Goal: Find specific page/section: Find specific page/section

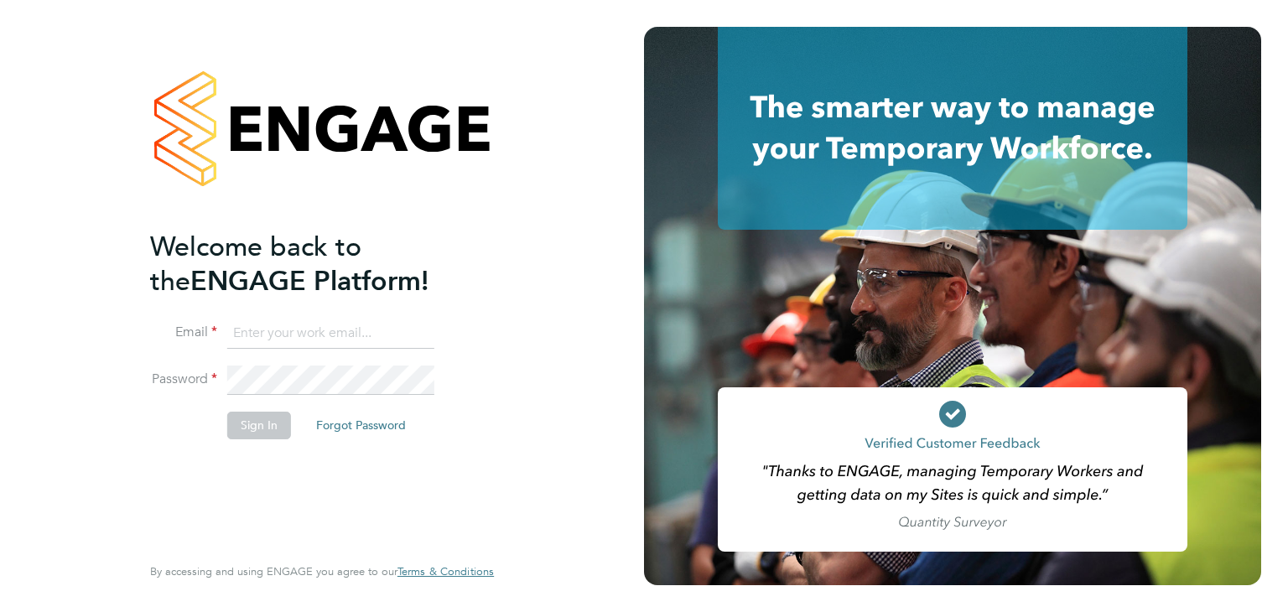
type input "Jamie.Rouse@MadiganGill.co.uk"
click at [271, 430] on button "Sign In" at bounding box center [259, 425] width 64 height 27
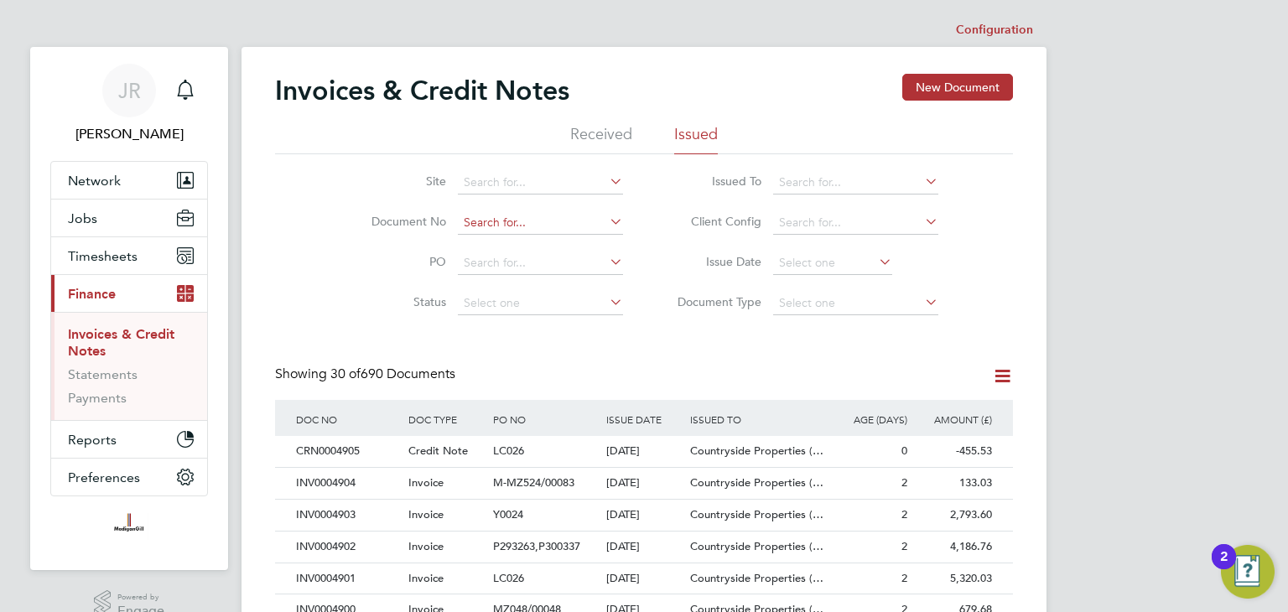
click at [545, 212] on input at bounding box center [540, 222] width 165 height 23
click at [547, 236] on li "INV0004860" at bounding box center [541, 245] width 166 height 23
type input "INV0004860"
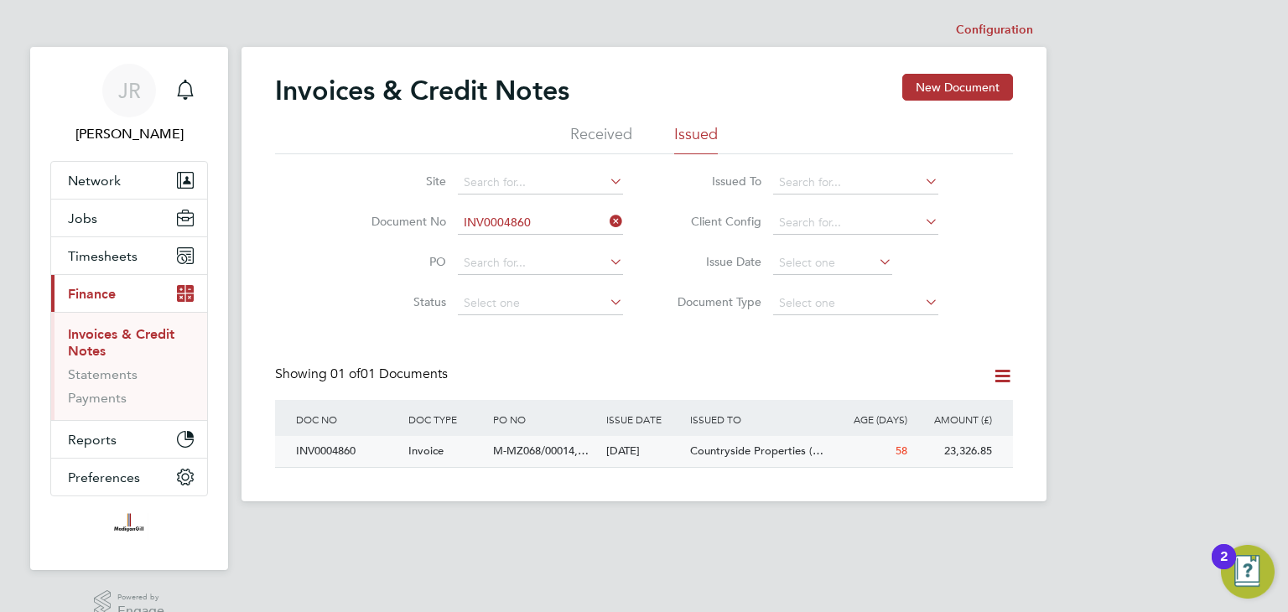
click at [422, 450] on span "Invoice" at bounding box center [425, 450] width 35 height 14
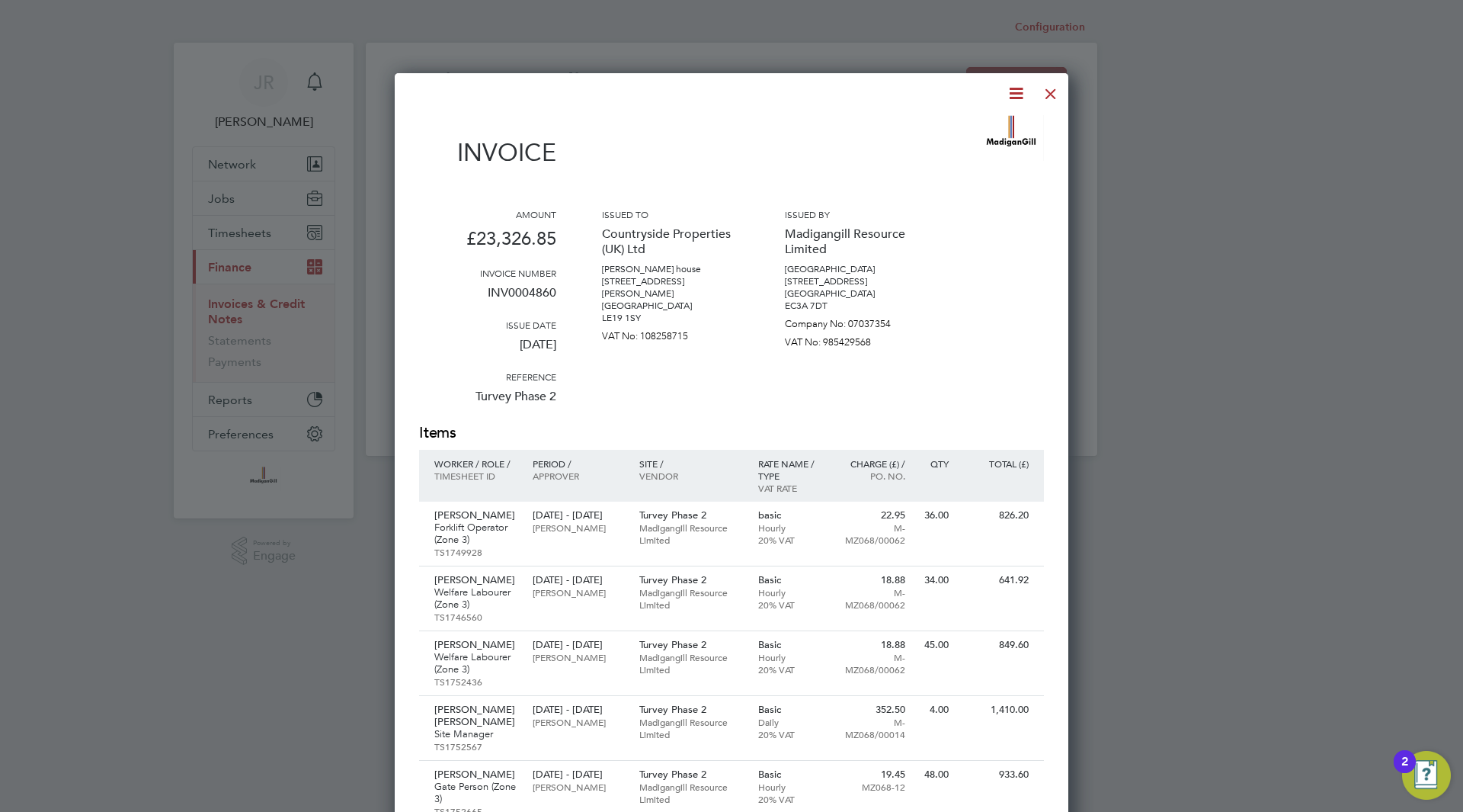
click at [873, 342] on p "VAT No: 985429568" at bounding box center [853, 339] width 137 height 18
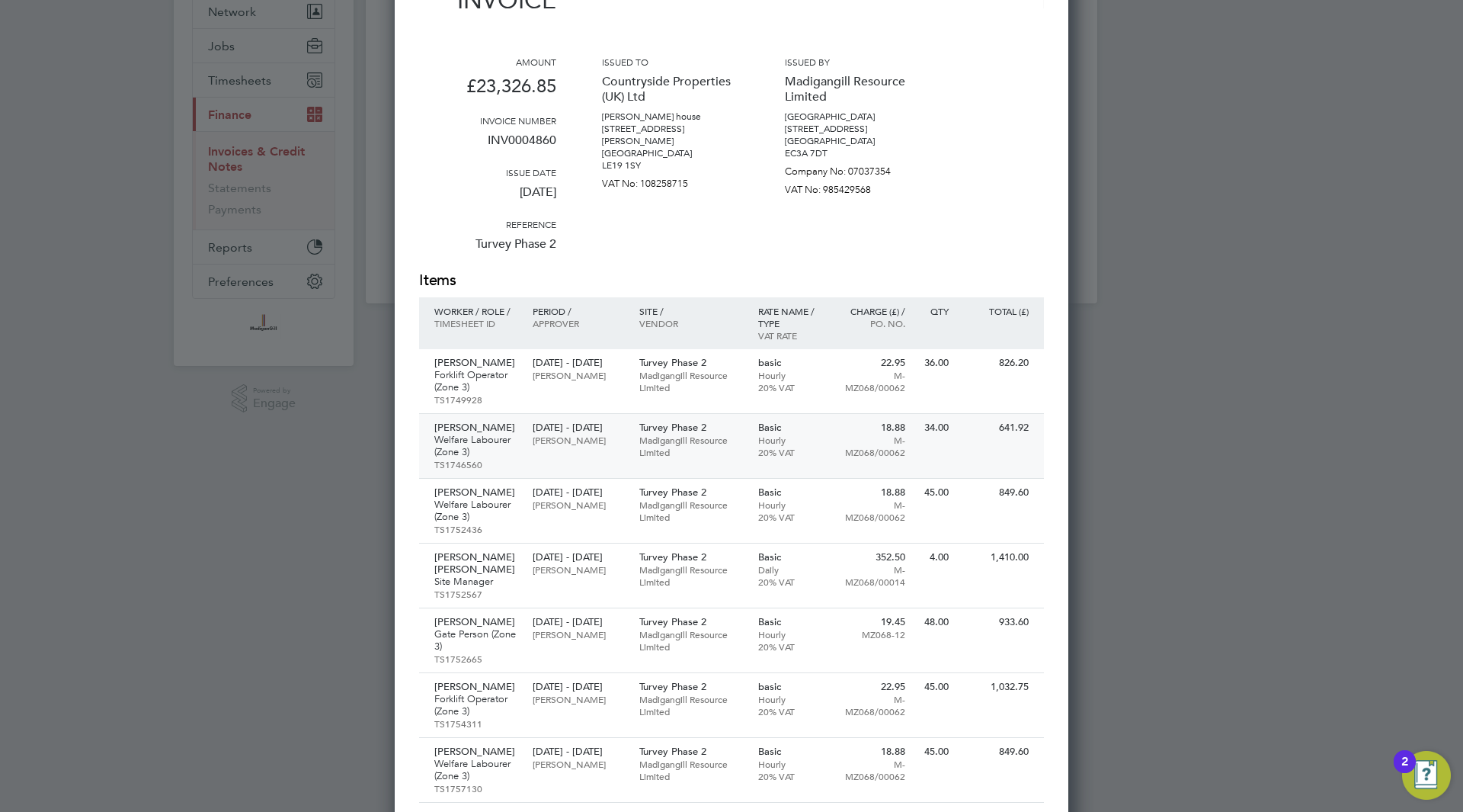
scroll to position [305, 0]
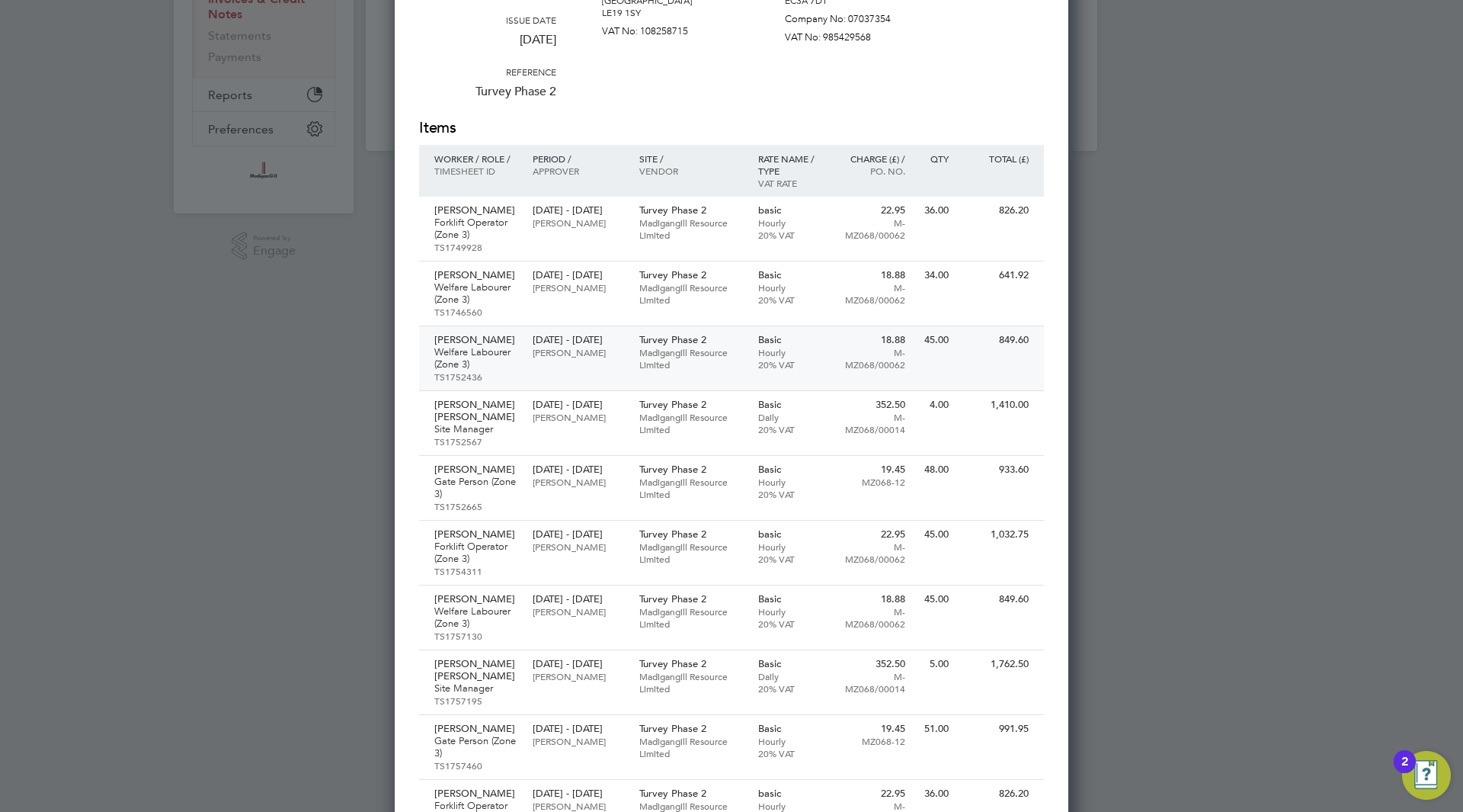
click at [720, 370] on div "Turvey Phase 2 Madigangill Resource Limited" at bounding box center [691, 352] width 119 height 52
click at [955, 315] on div "Vasilica Spiridon Welfare Labourer (Zone 3) TS1746560 27 May - 30 May 2025 Carl…" at bounding box center [731, 294] width 625 height 65
drag, startPoint x: 1088, startPoint y: 129, endPoint x: 1020, endPoint y: 235, distance: 125.9
click at [1087, 172] on div at bounding box center [731, 406] width 1463 height 812
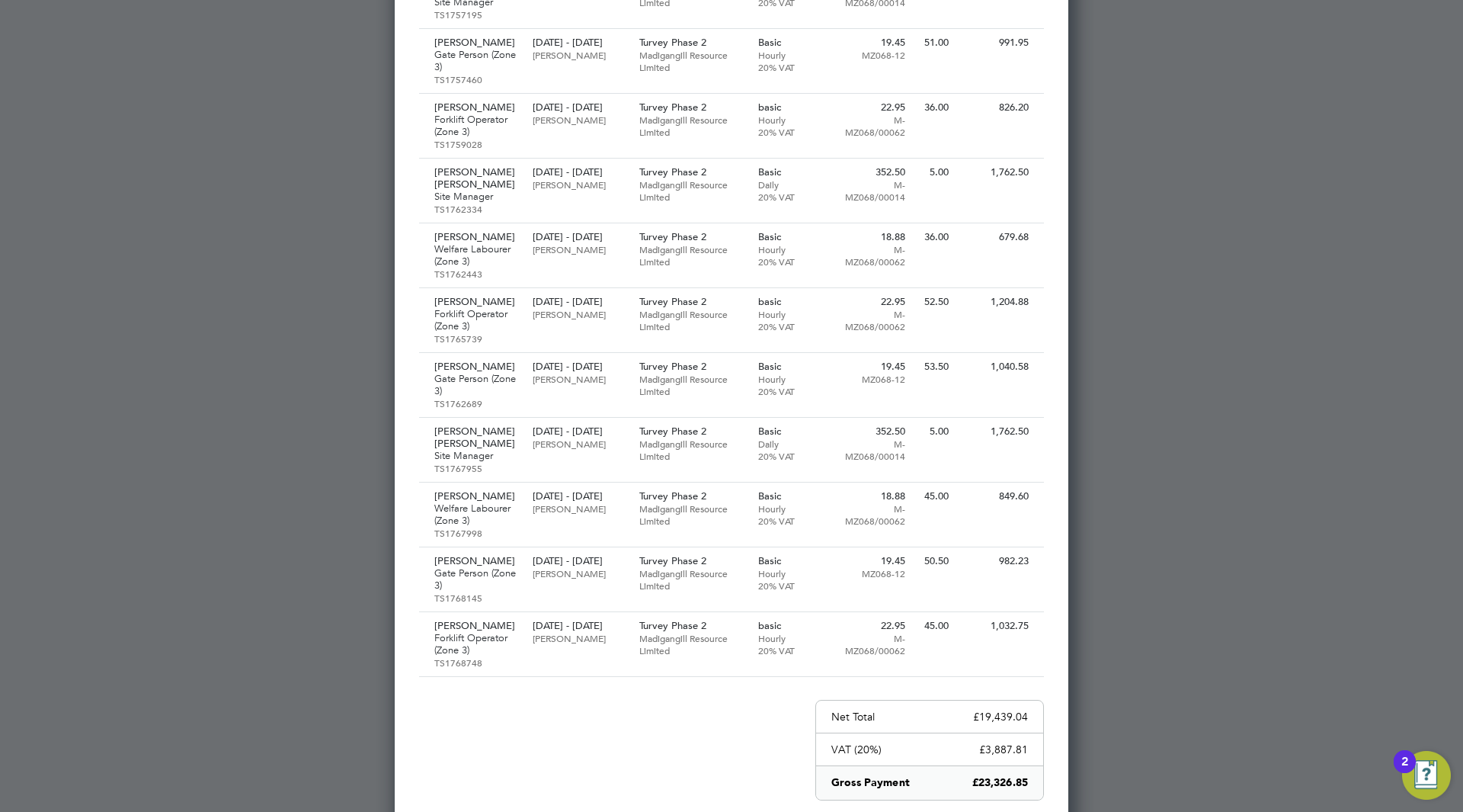
scroll to position [1172, 0]
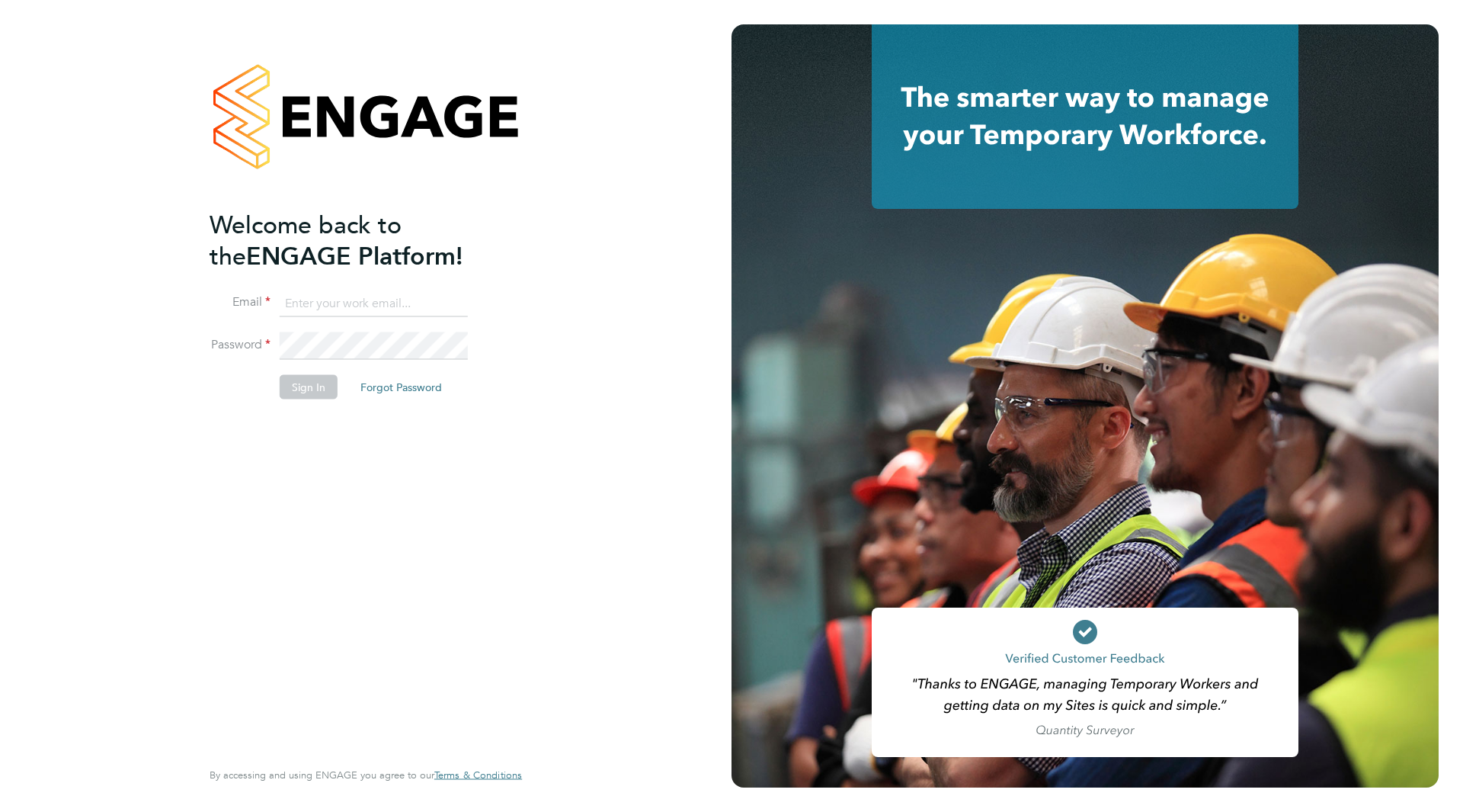
type input "Jamie.Rouse@MadiganGill.co.uk"
click at [310, 388] on button "Sign In" at bounding box center [309, 386] width 58 height 25
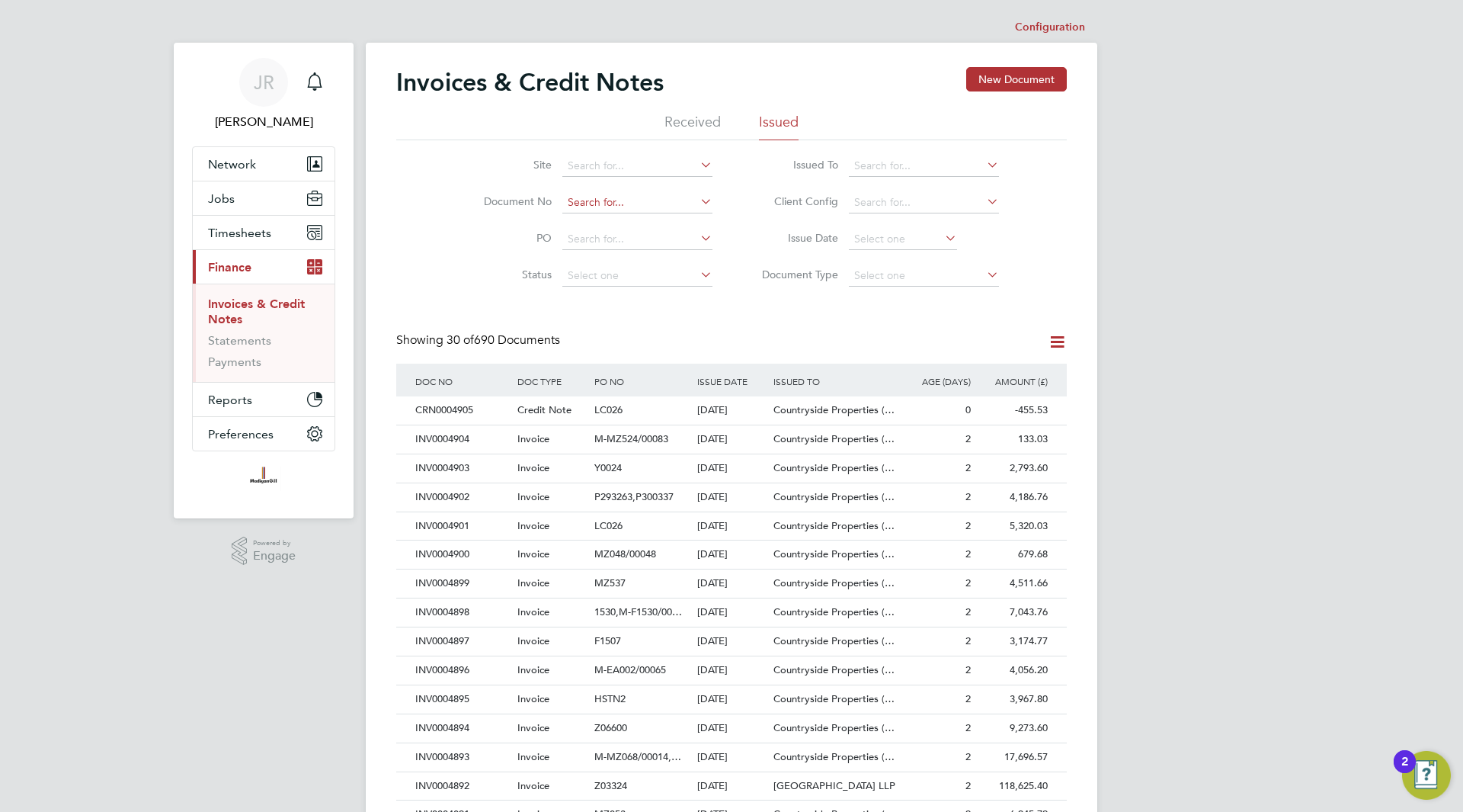
click at [595, 194] on input at bounding box center [637, 202] width 150 height 21
click at [666, 222] on li "INV0004868" at bounding box center [637, 224] width 152 height 21
type input "INV0004868"
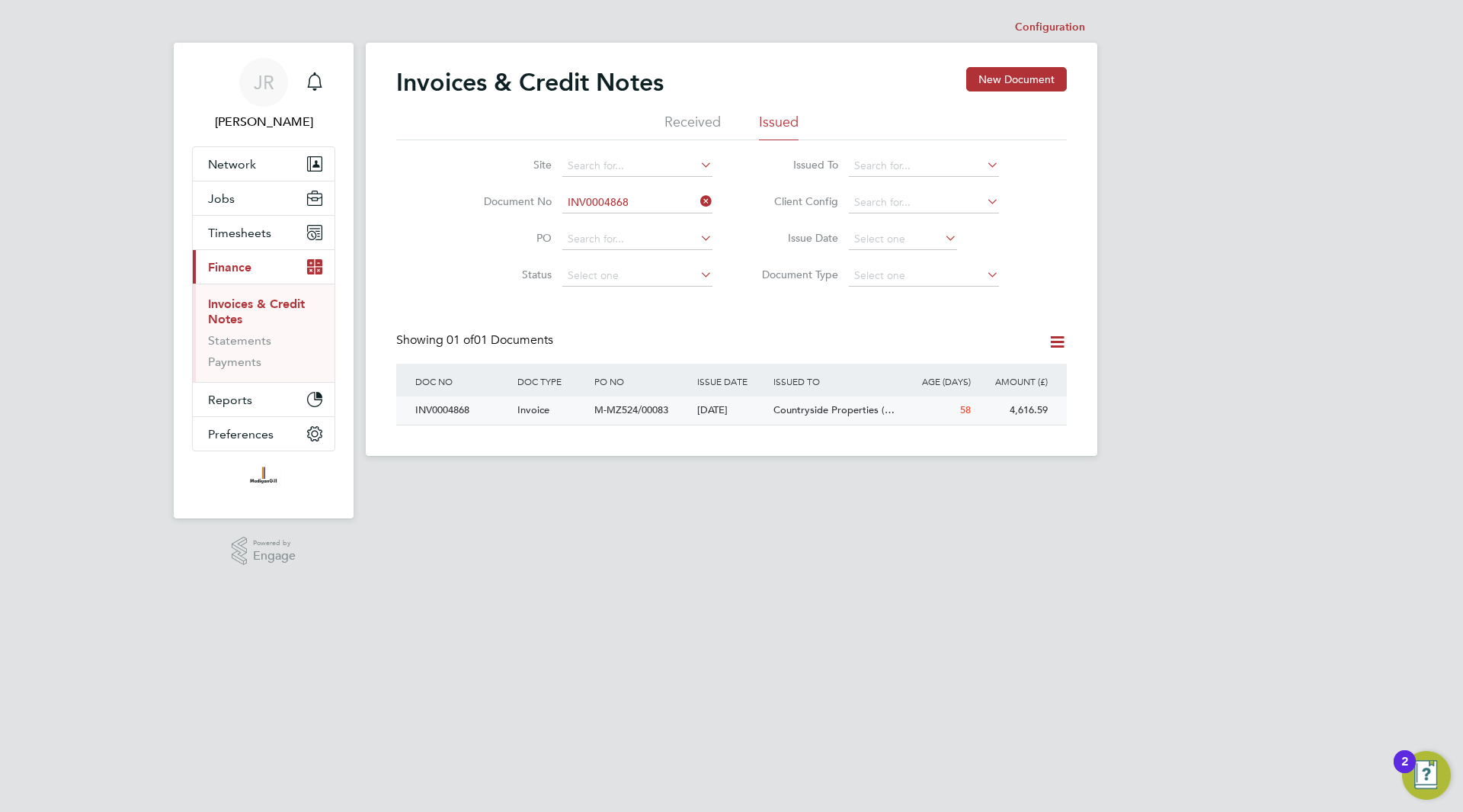
click at [628, 404] on span "M-MZ524/00083" at bounding box center [631, 409] width 74 height 13
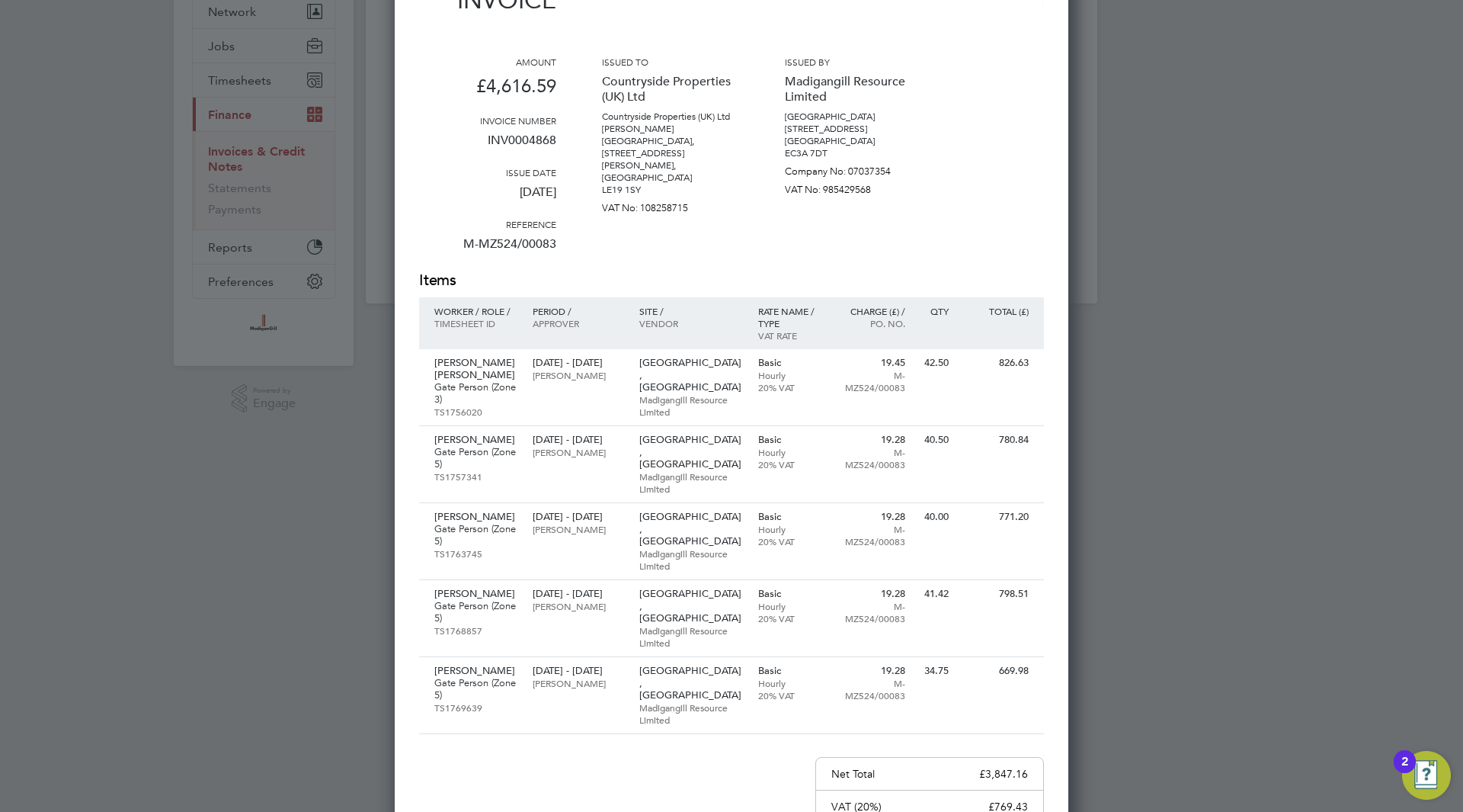
scroll to position [342, 0]
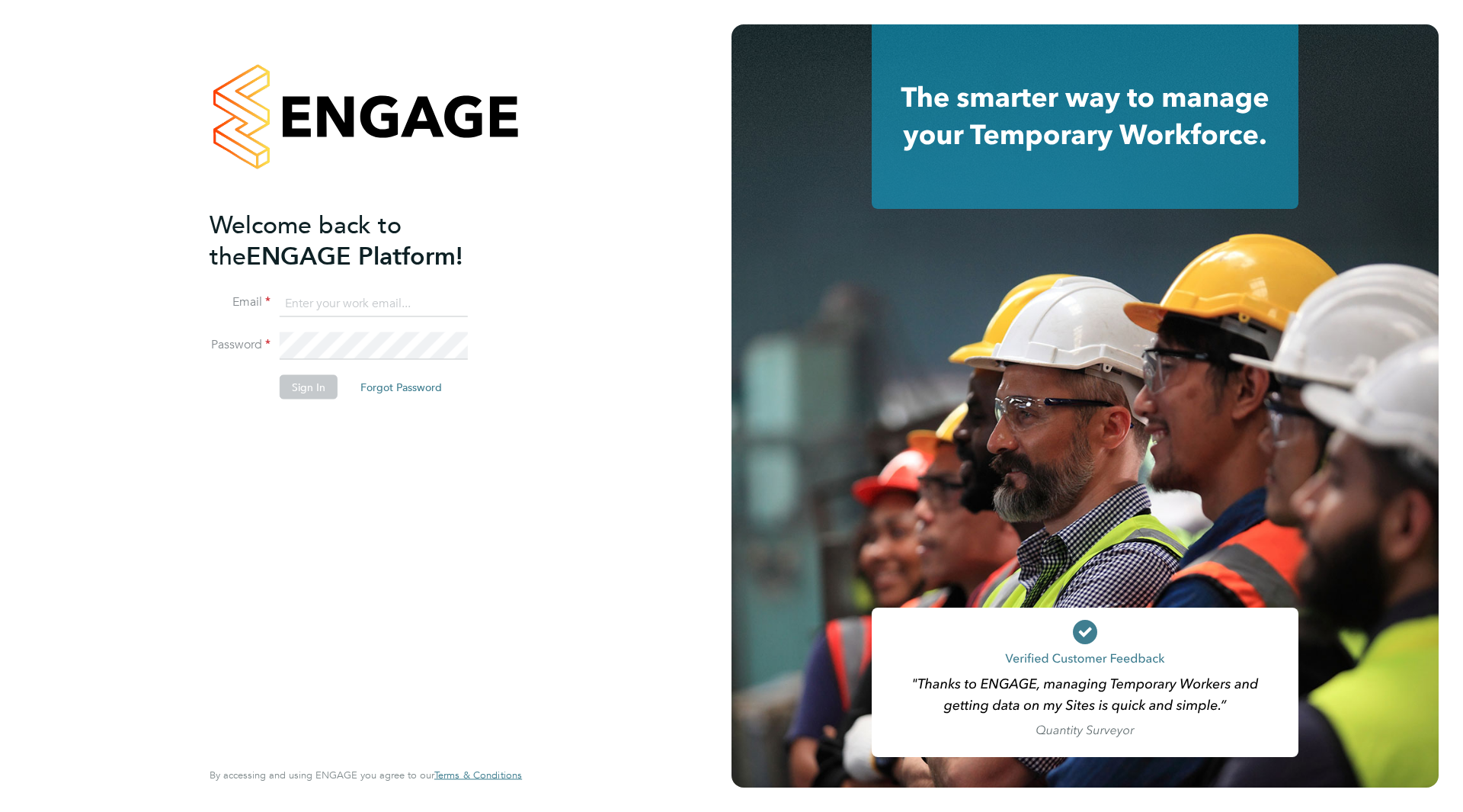
type input "[PERSON_NAME][EMAIL_ADDRESS][PERSON_NAME][DOMAIN_NAME]"
click at [313, 388] on button "Sign In" at bounding box center [309, 386] width 58 height 25
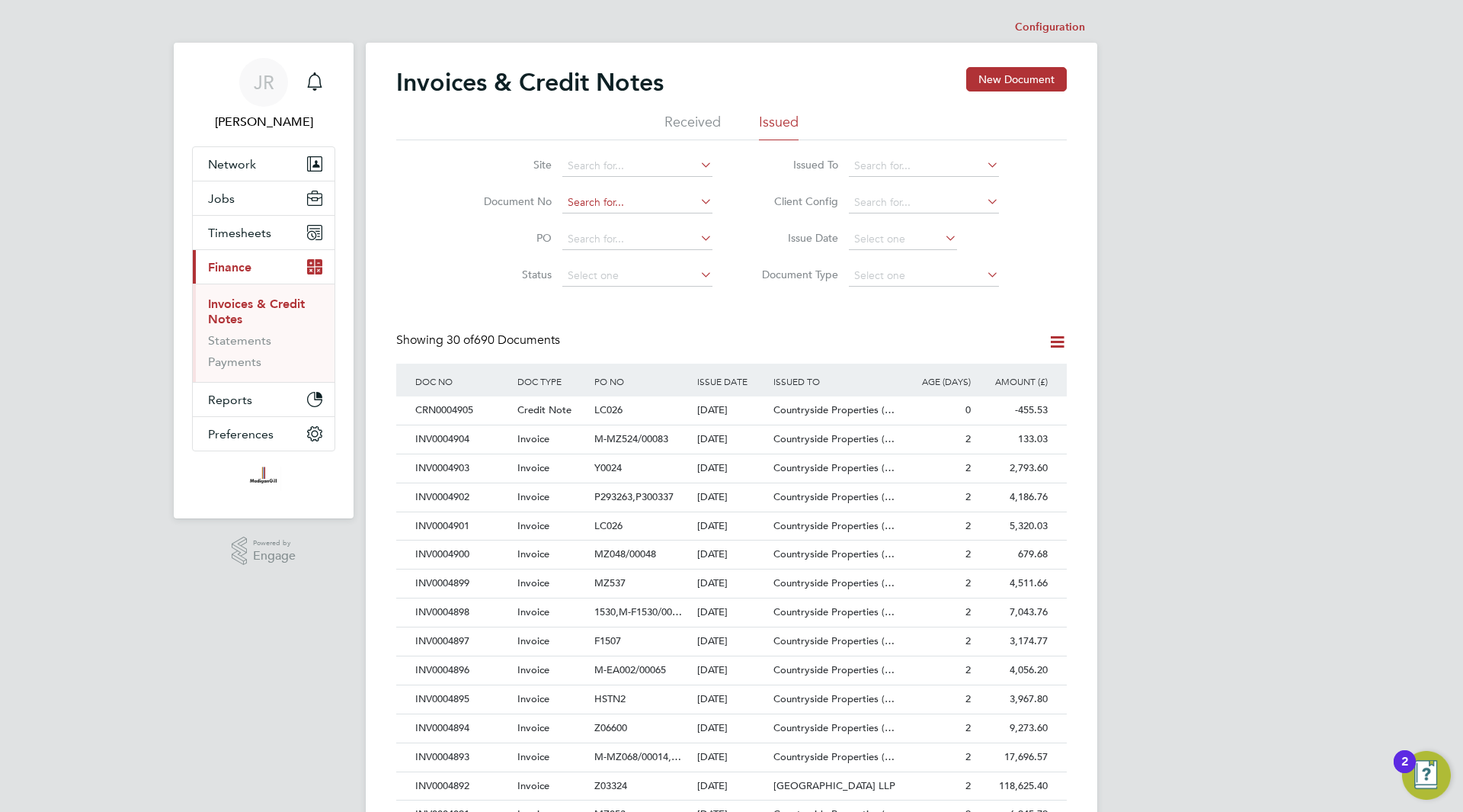
click at [584, 199] on input at bounding box center [637, 202] width 150 height 21
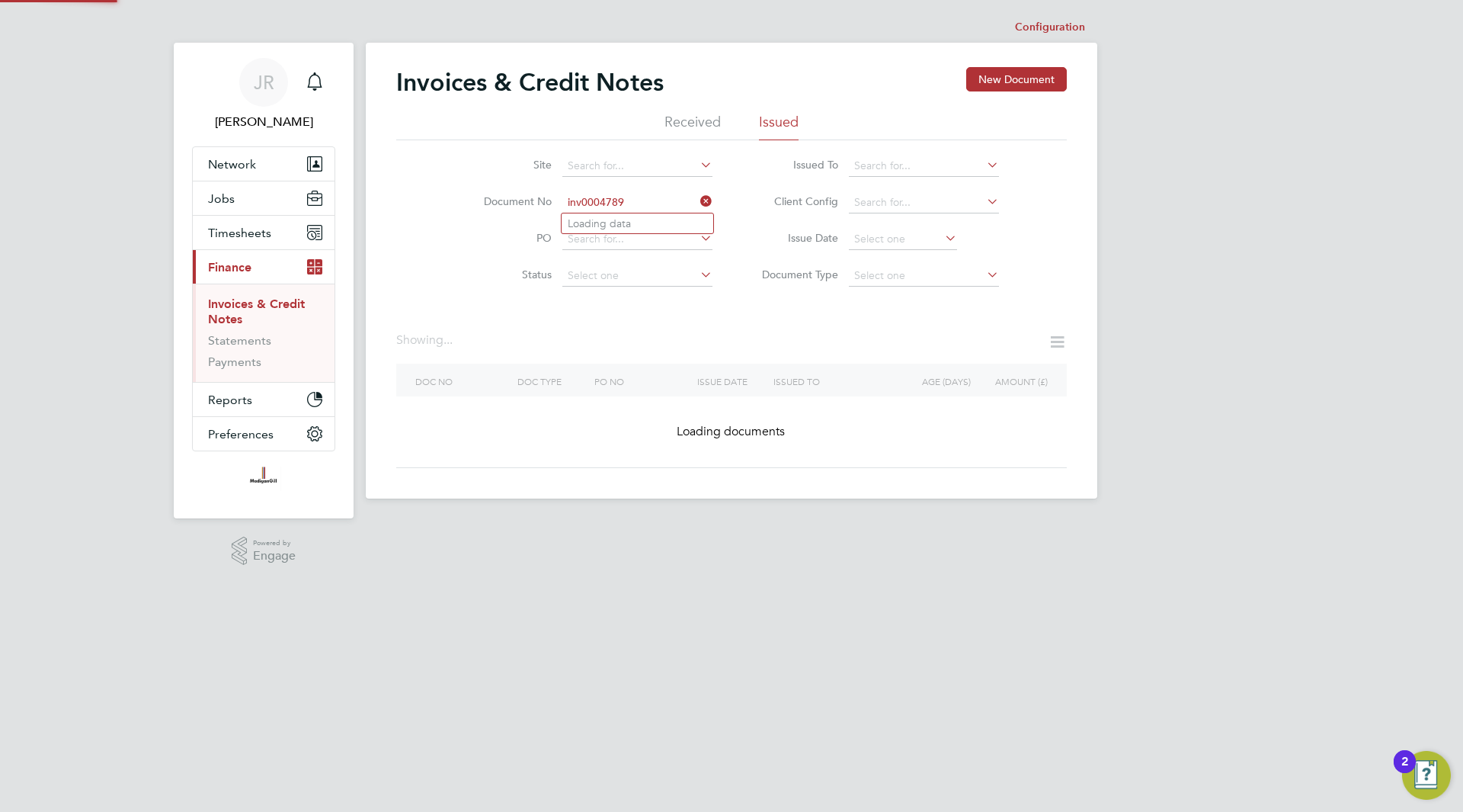
type input "INV0000001"
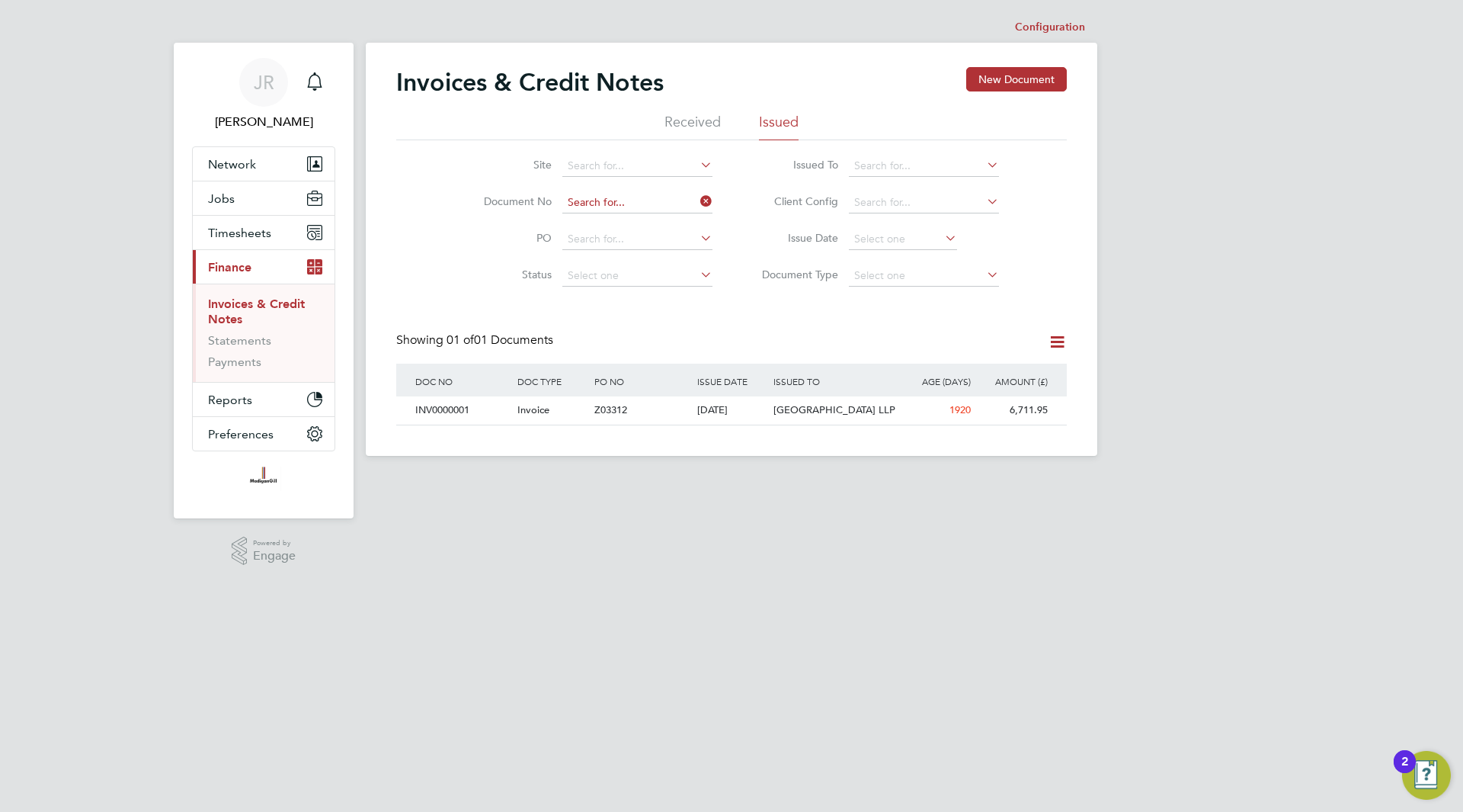
click at [634, 198] on input at bounding box center [637, 202] width 150 height 21
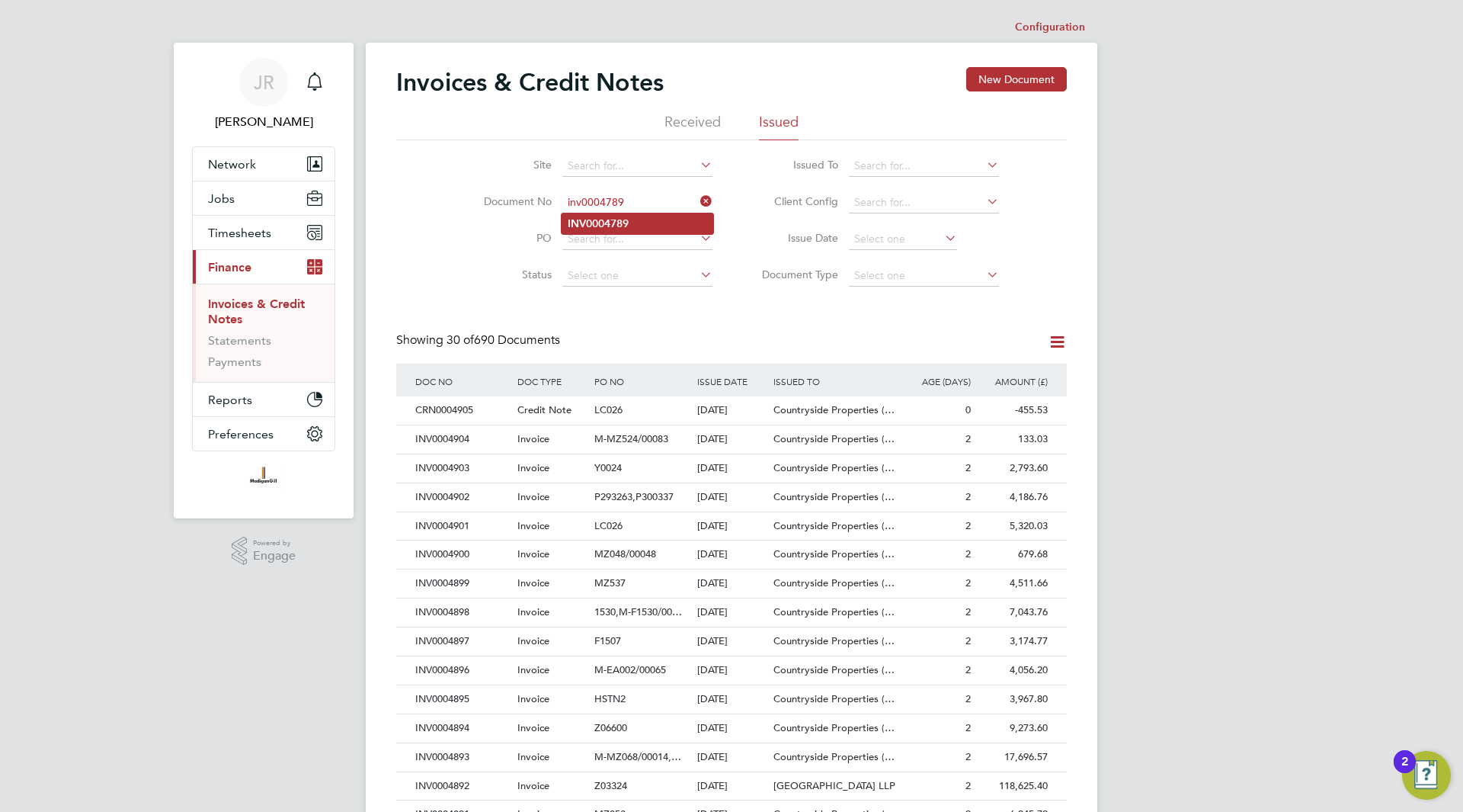
click at [617, 215] on li "INV0004789" at bounding box center [637, 224] width 152 height 21
type input "INV0004789"
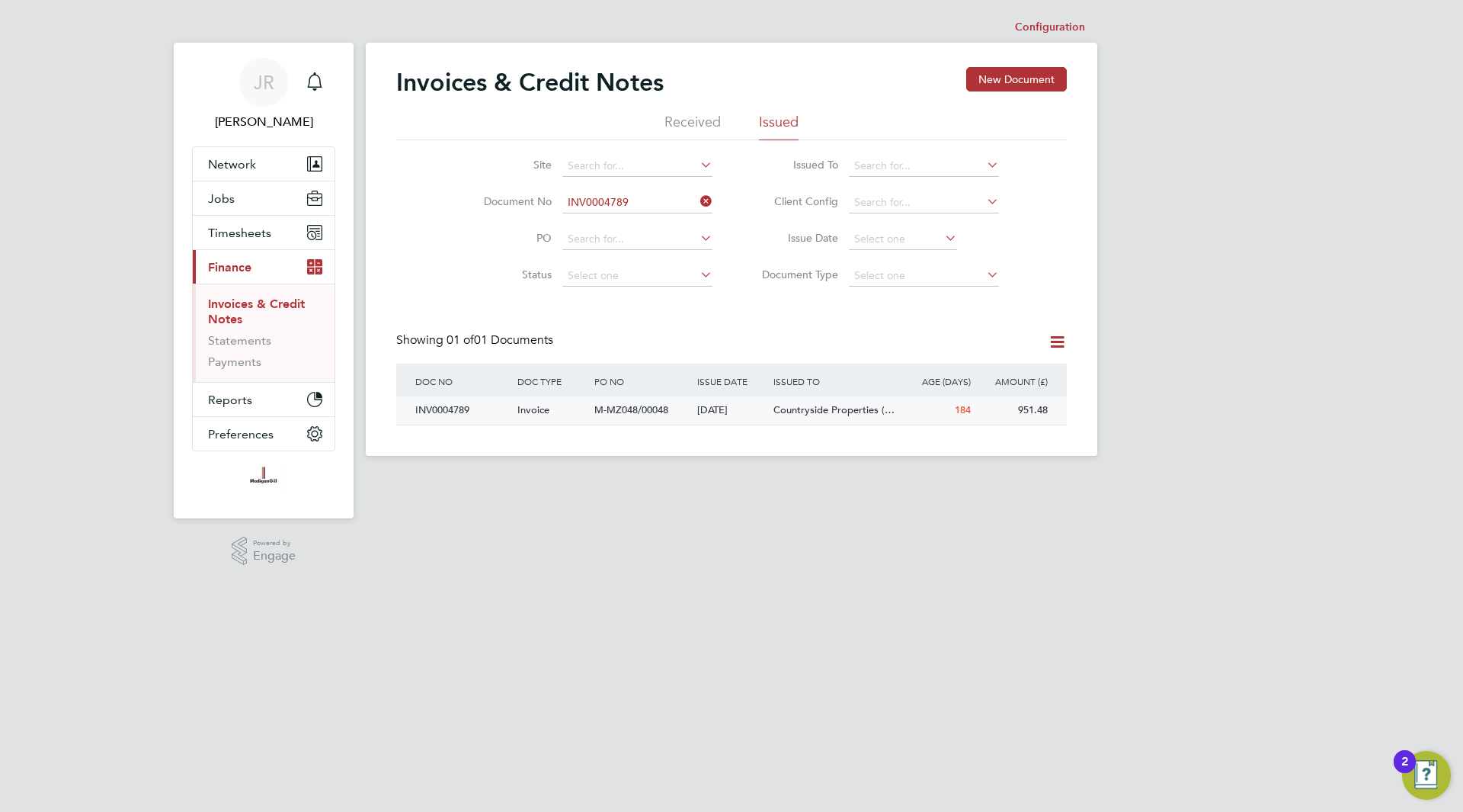
click at [634, 409] on span "M-MZ048/00048" at bounding box center [631, 409] width 74 height 13
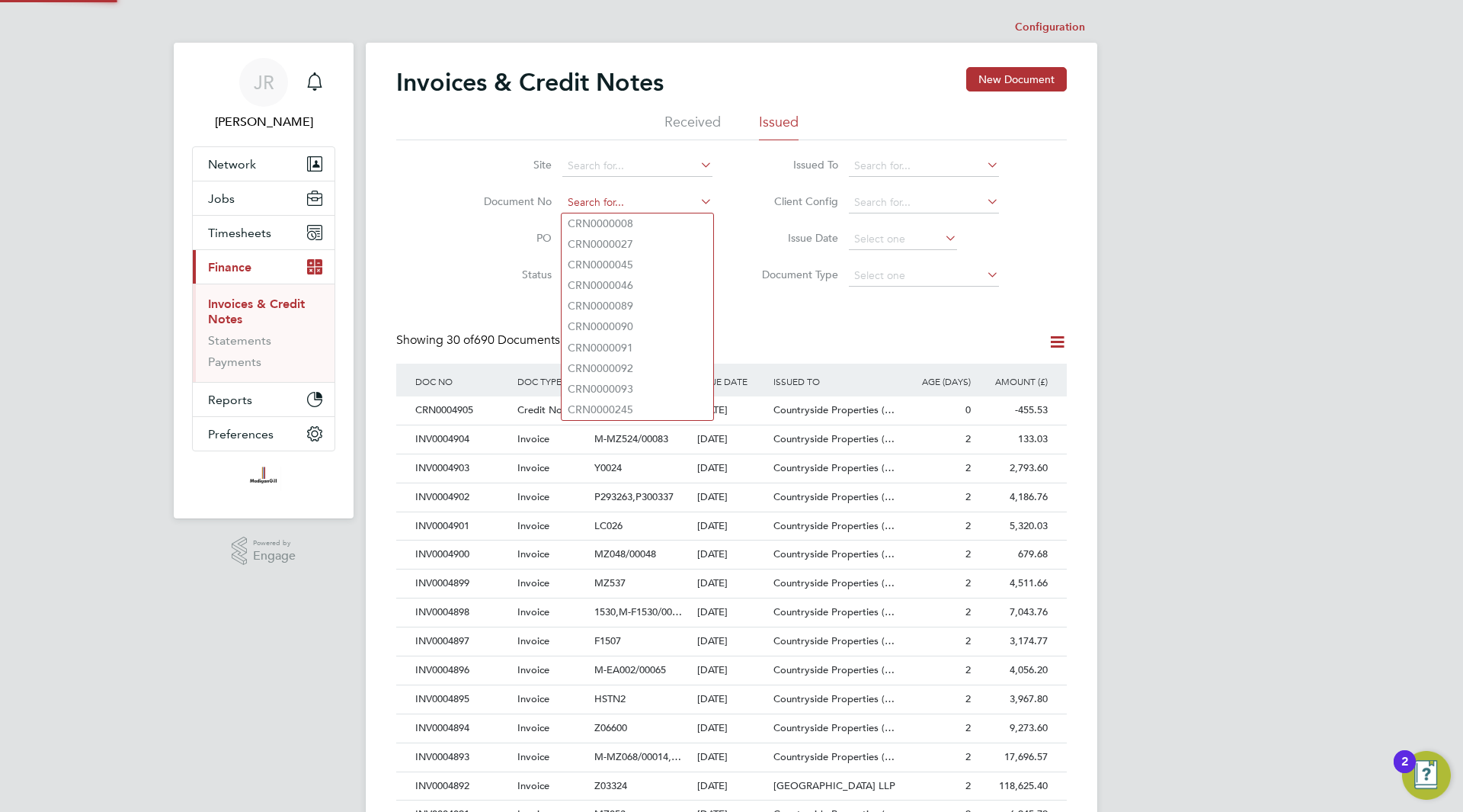
click at [620, 194] on input at bounding box center [637, 202] width 150 height 21
click at [659, 221] on li "INV0004758" at bounding box center [637, 224] width 152 height 21
type input "INV0004758"
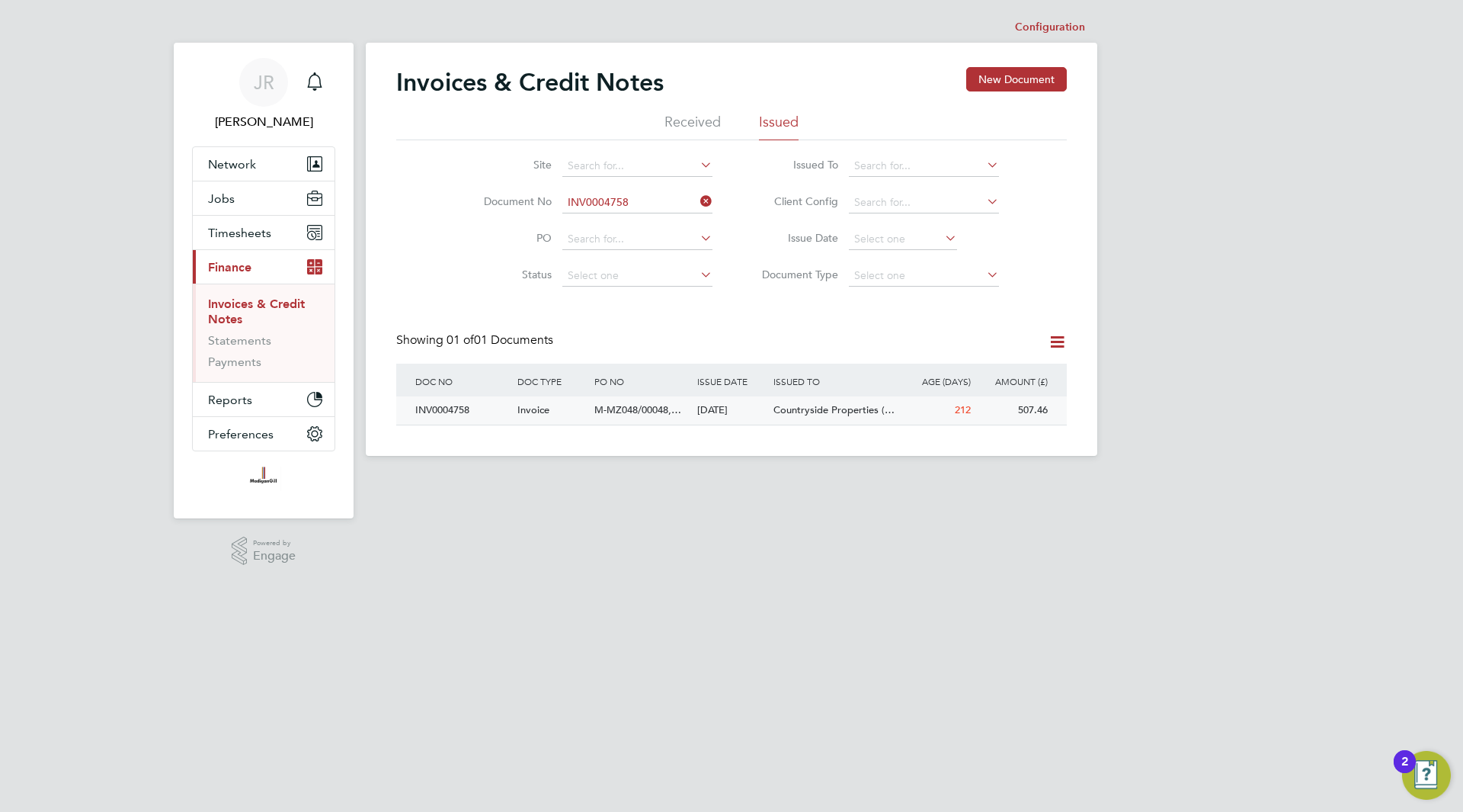
click at [704, 415] on div "[DATE]" at bounding box center [732, 410] width 77 height 28
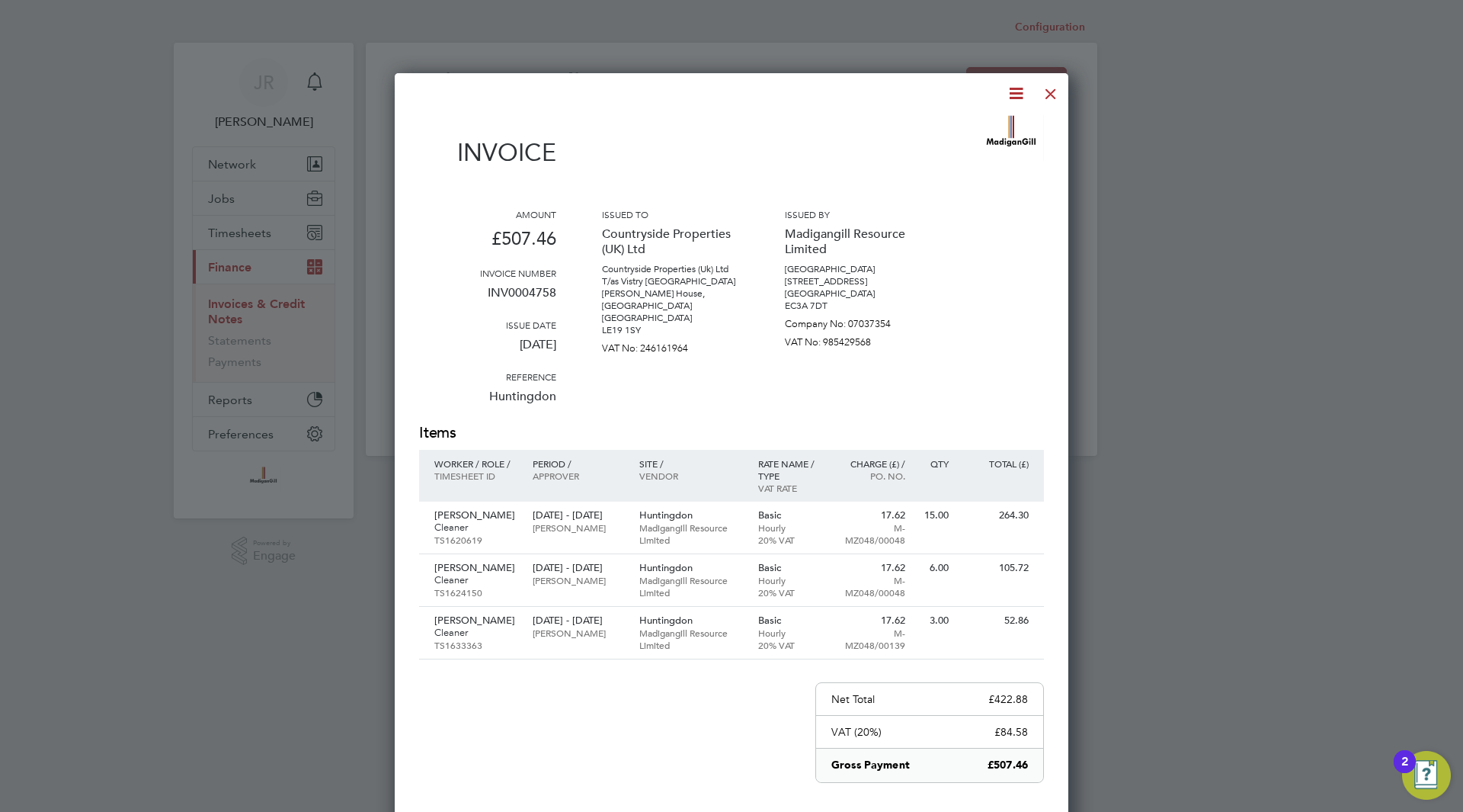
click at [1047, 91] on div at bounding box center [1051, 90] width 27 height 27
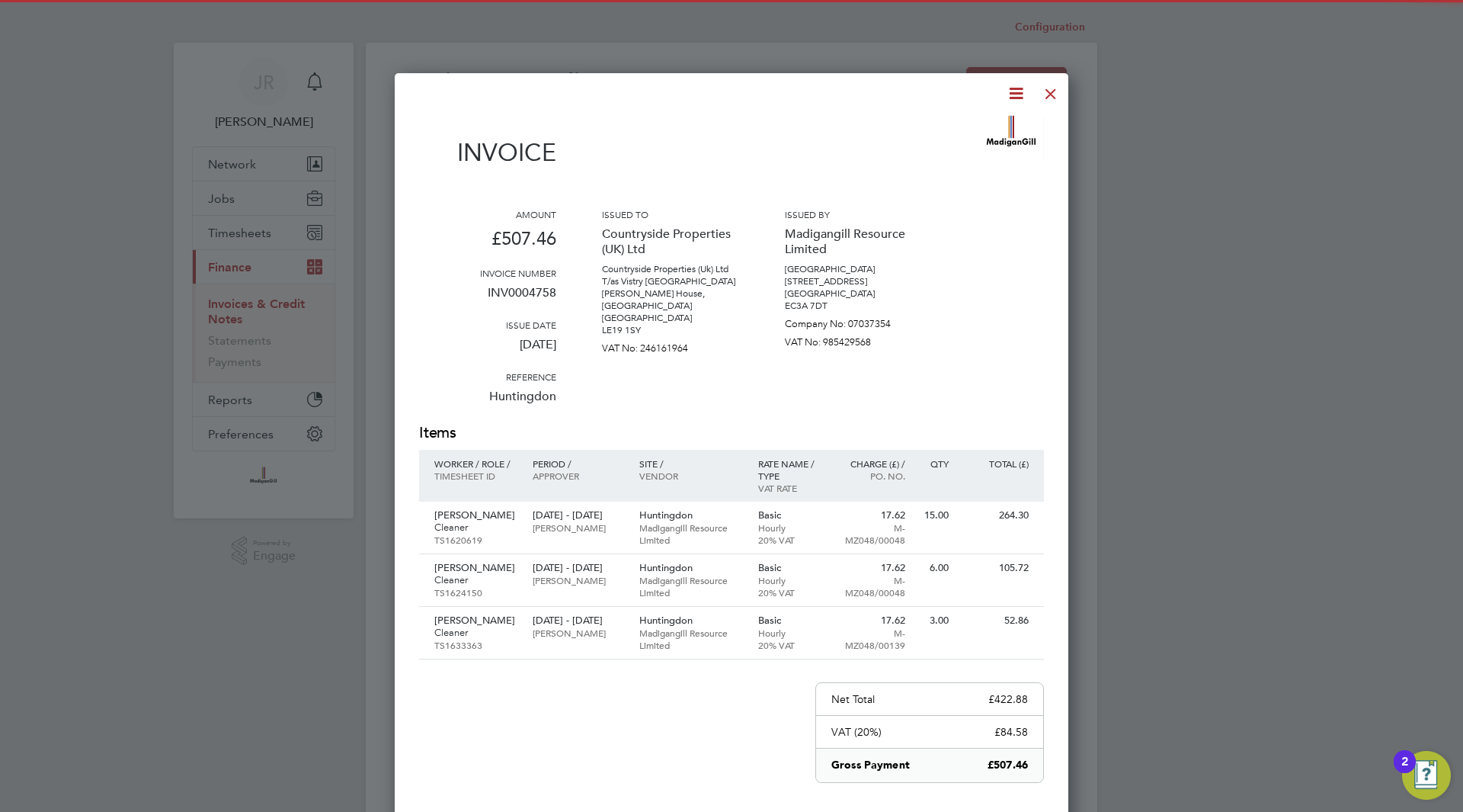
scroll to position [29, 104]
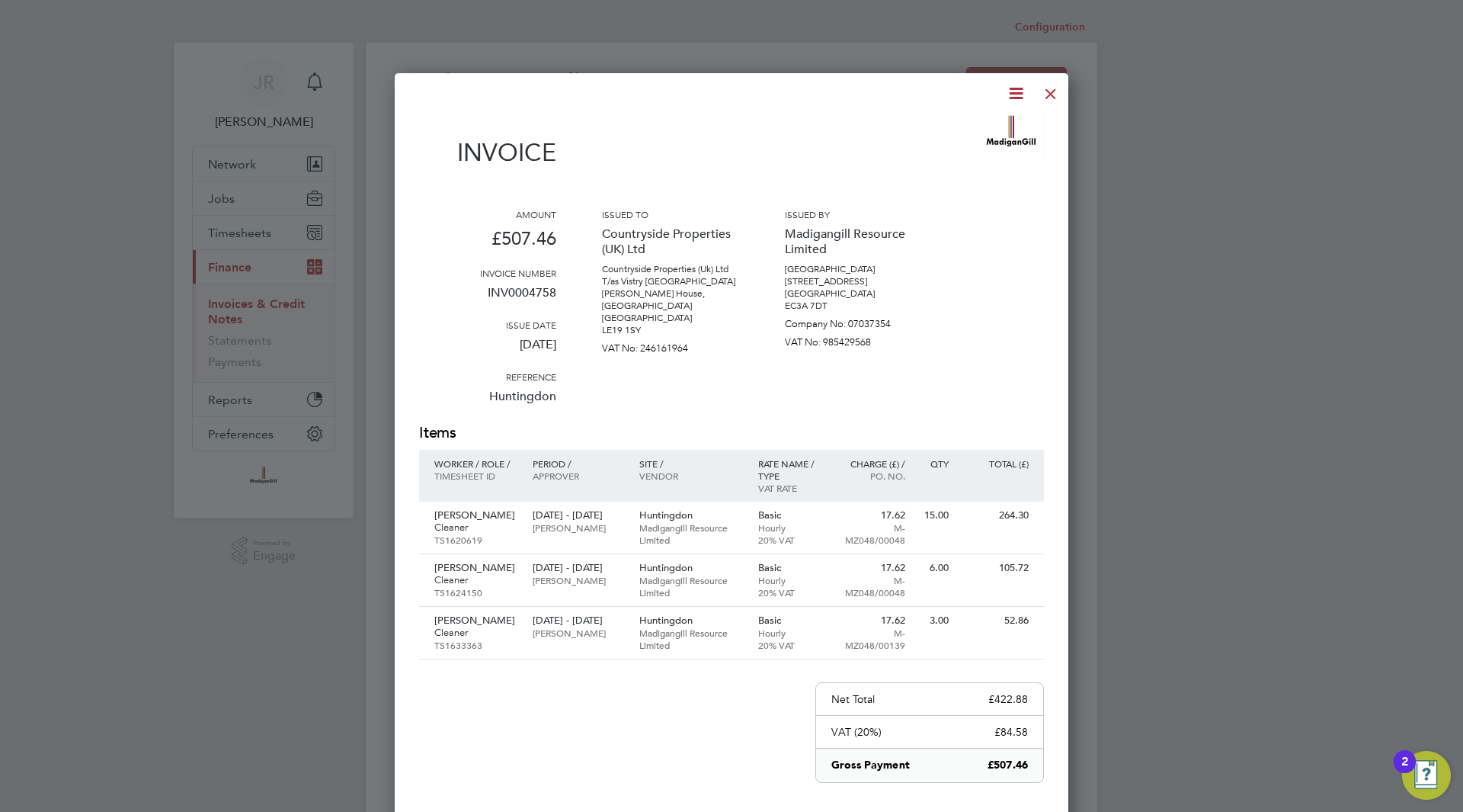
click at [1048, 94] on div at bounding box center [1051, 90] width 27 height 27
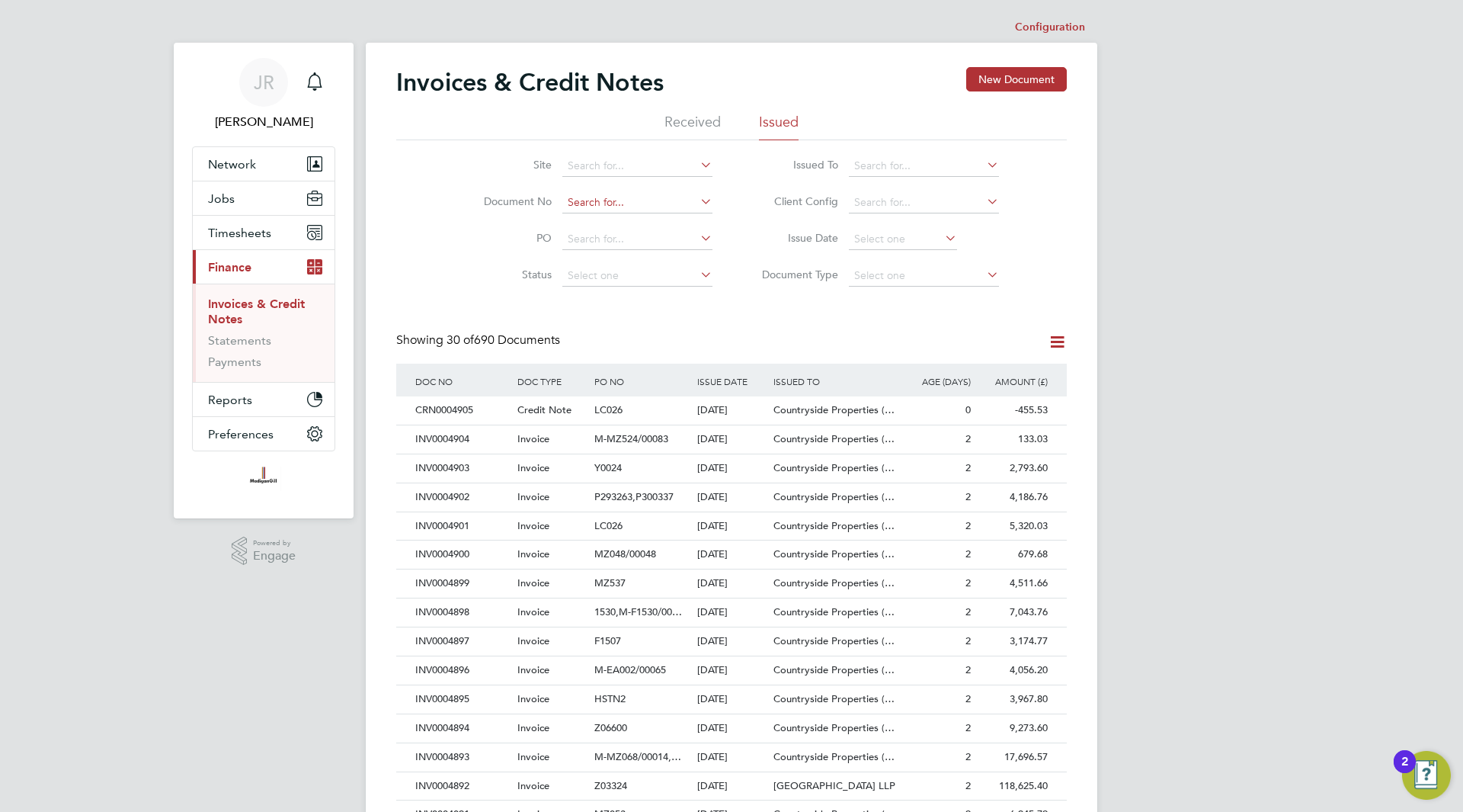
click at [634, 202] on input at bounding box center [637, 202] width 150 height 21
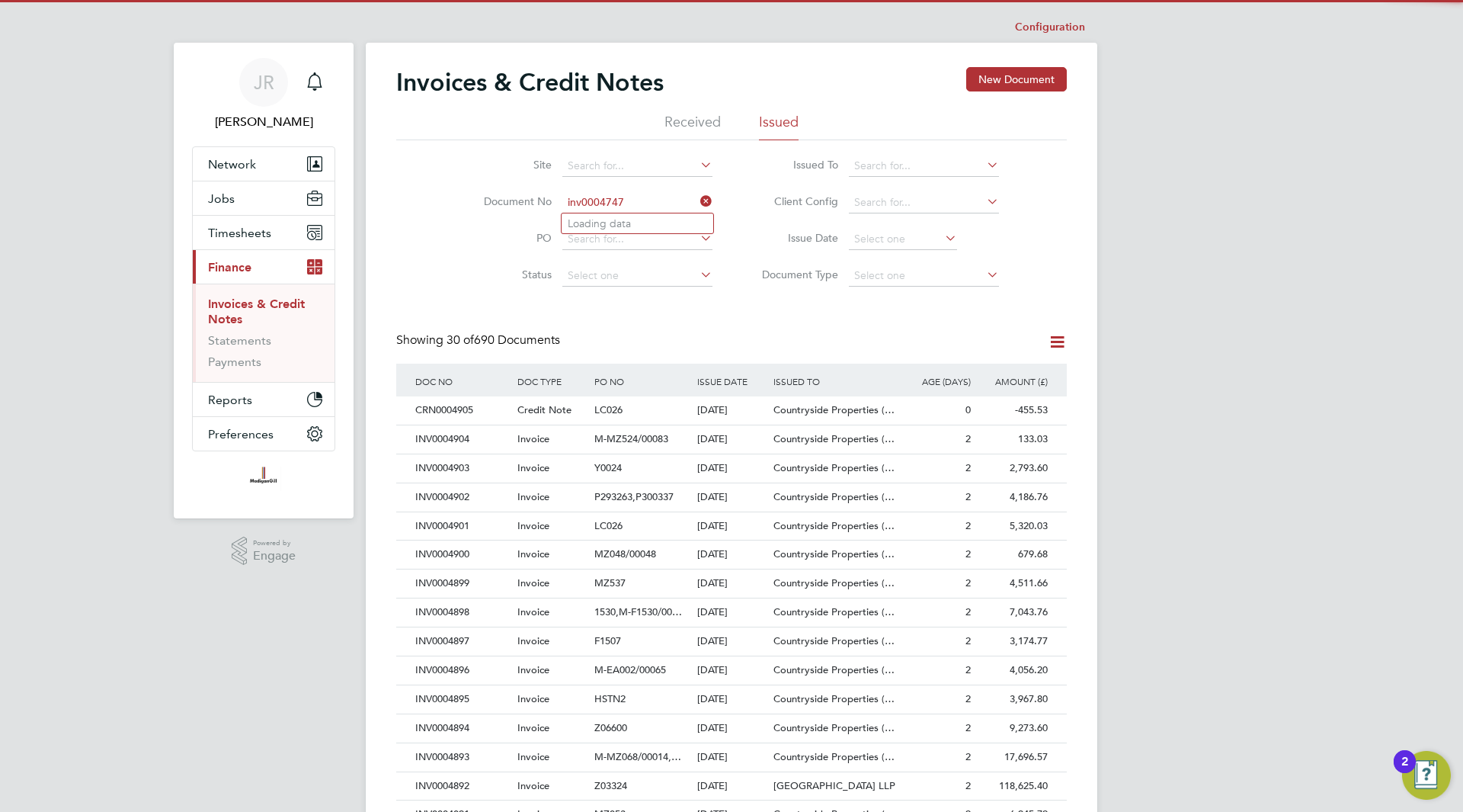
type input "INV0000001"
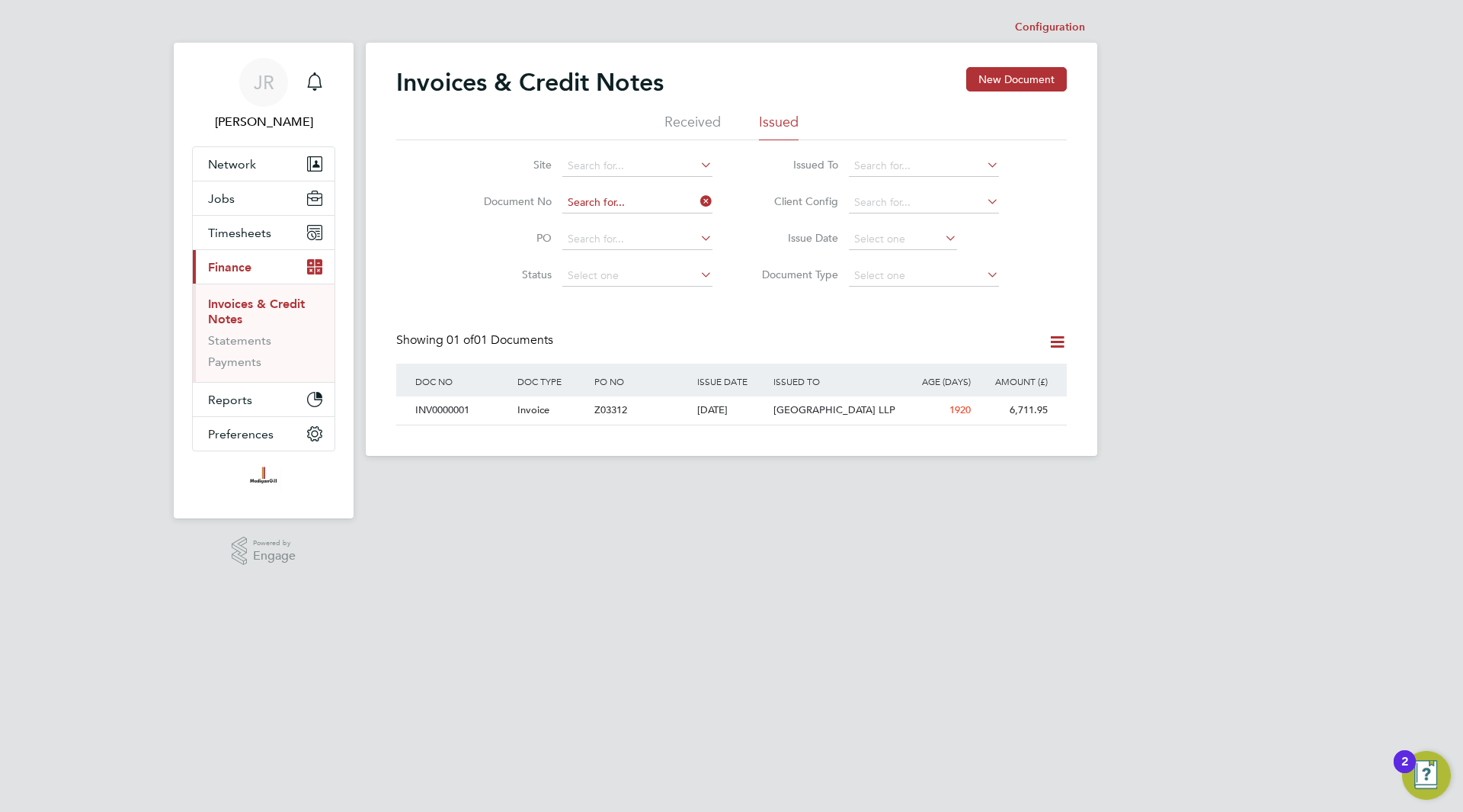
click at [657, 198] on input at bounding box center [637, 202] width 150 height 21
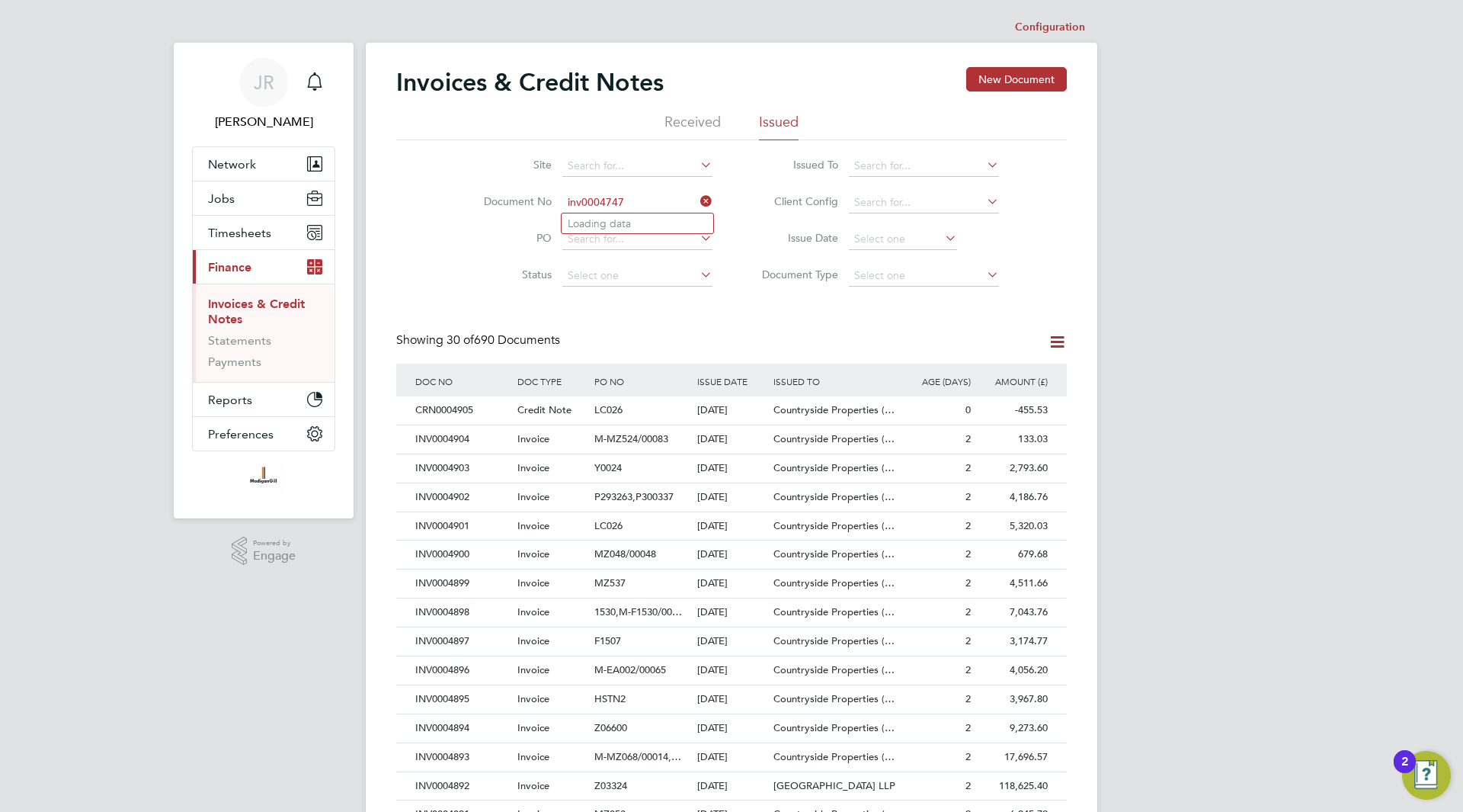
type input "INV0004742"
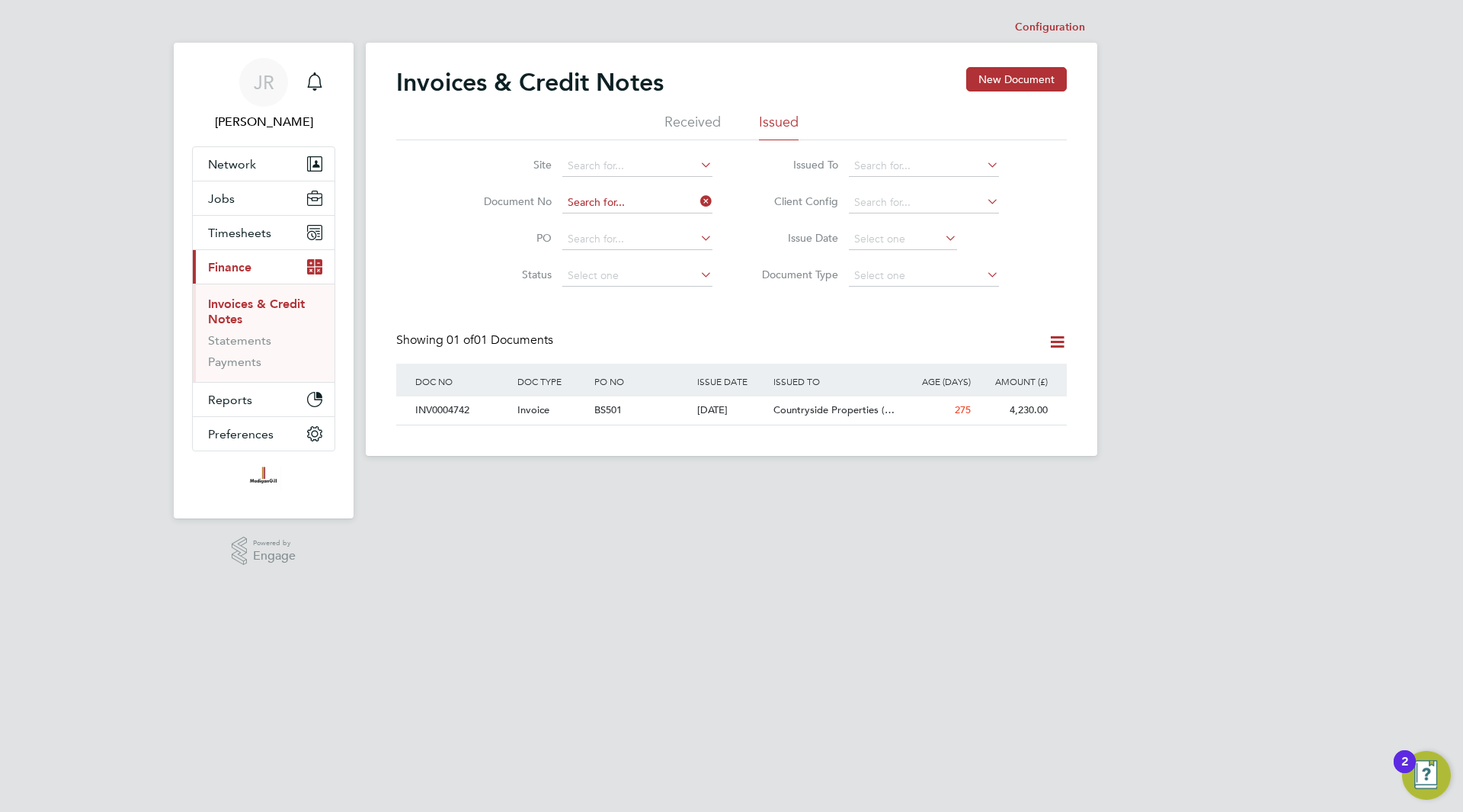
click at [639, 204] on input at bounding box center [637, 202] width 150 height 21
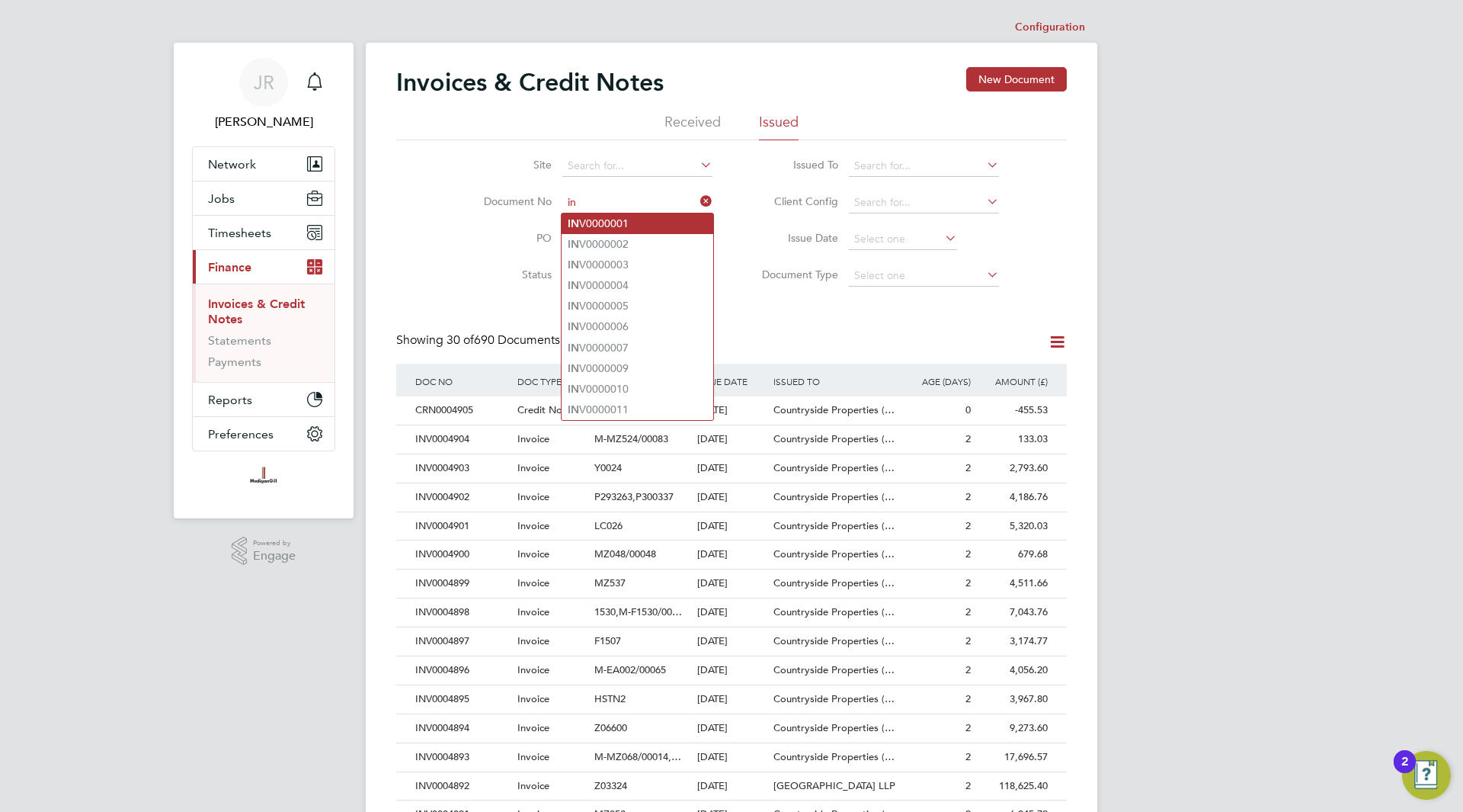
type input "i"
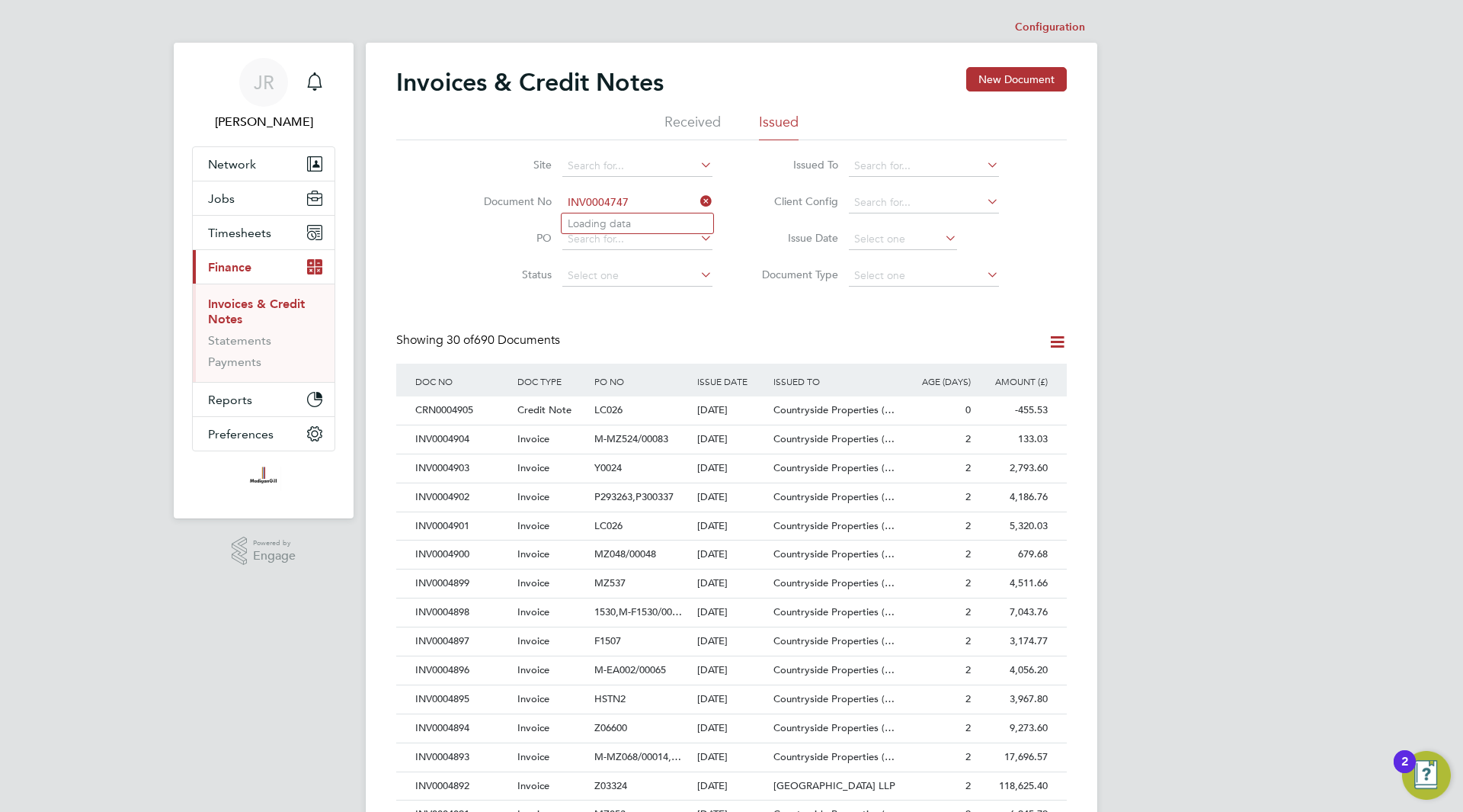
type input "INV0000001"
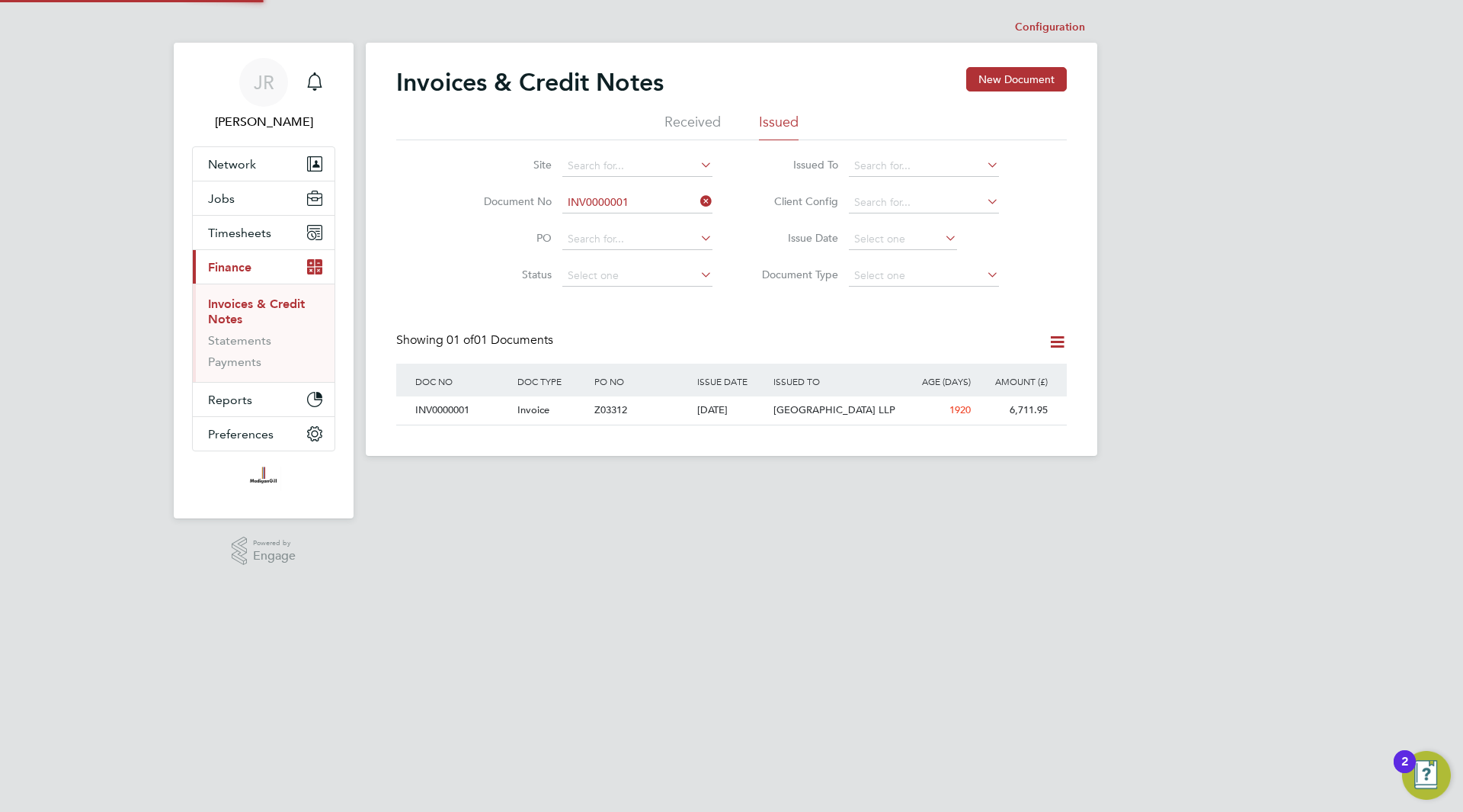
scroll to position [29, 129]
click at [636, 197] on input at bounding box center [637, 202] width 150 height 21
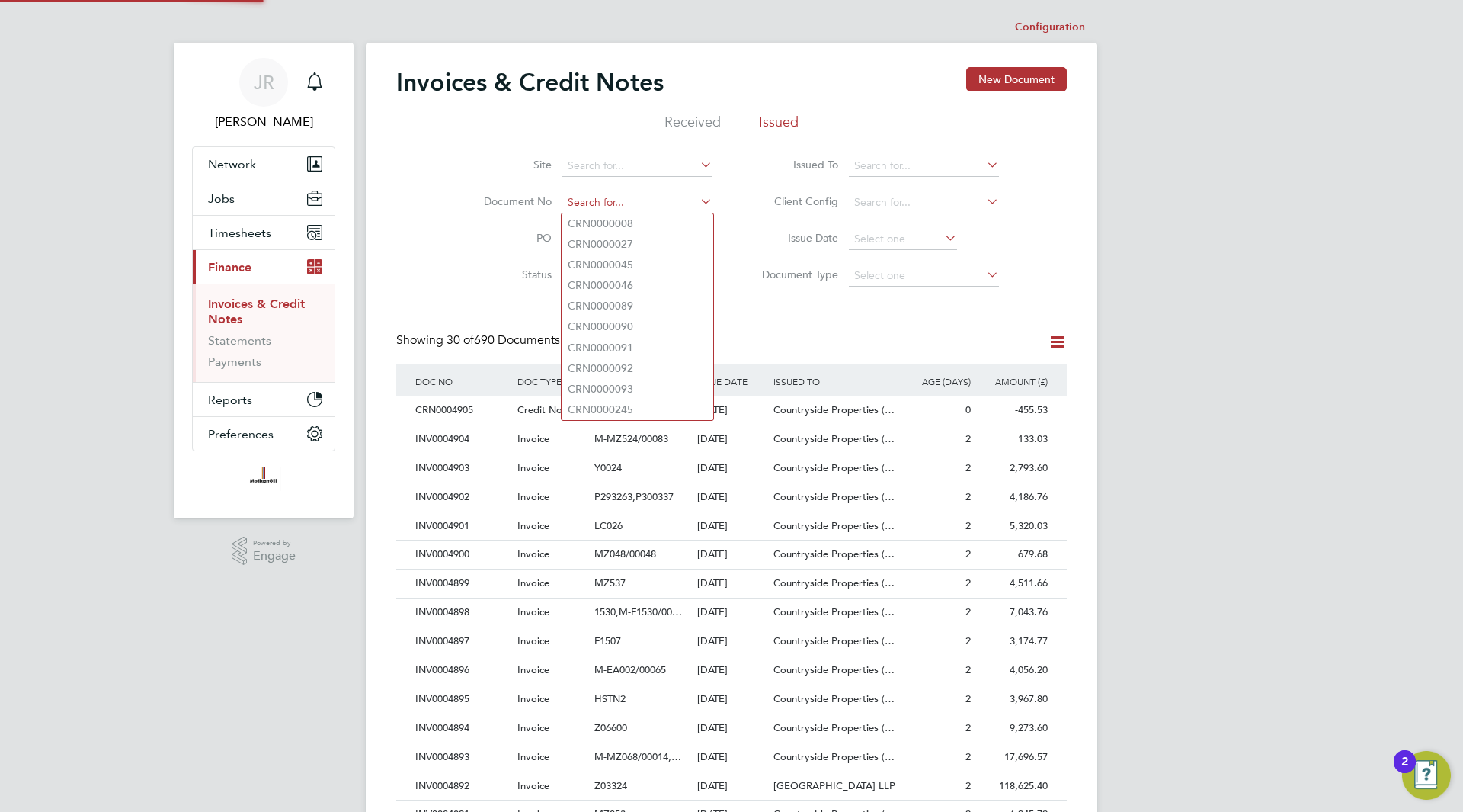
scroll to position [29, 104]
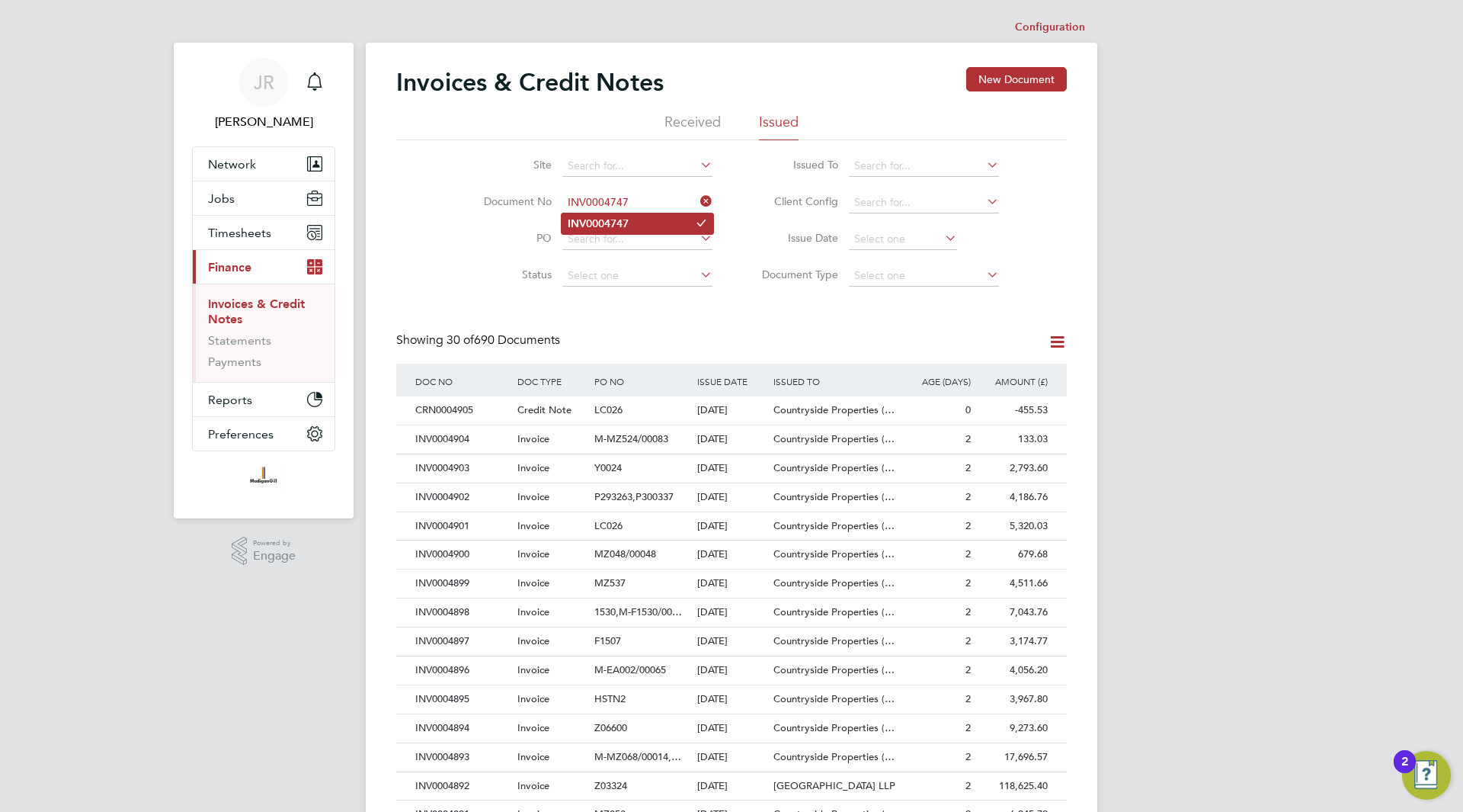
type input "INV0004747"
click at [600, 219] on b "INV0004747" at bounding box center [597, 224] width 61 height 13
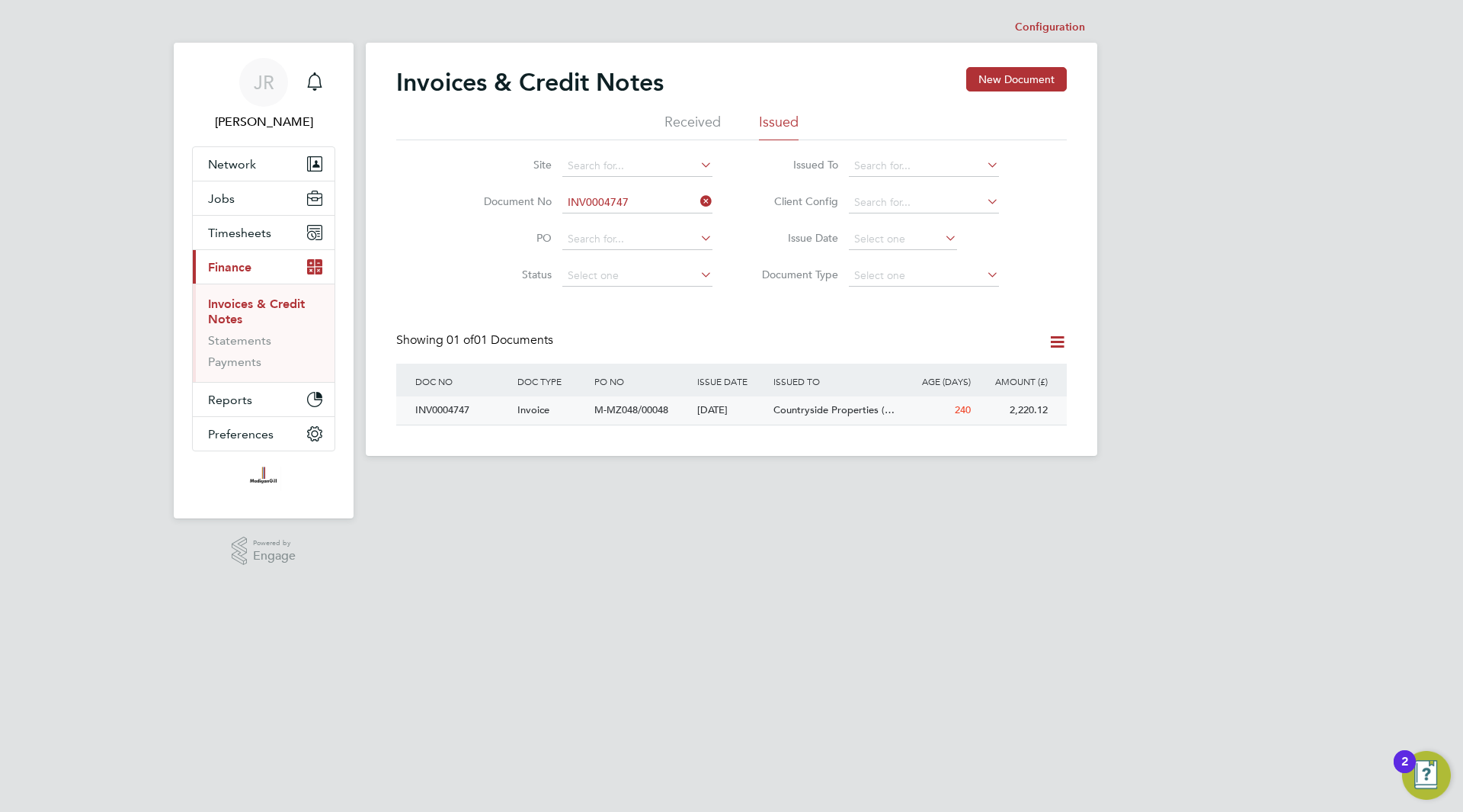
click at [651, 411] on span "M-MZ048/00048" at bounding box center [631, 409] width 74 height 13
